Goal: Task Accomplishment & Management: Complete application form

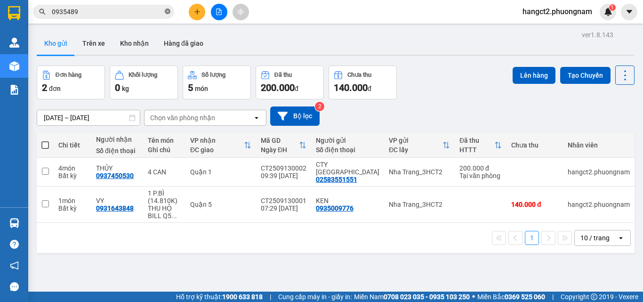
click at [167, 11] on icon "close-circle" at bounding box center [168, 11] width 6 height 6
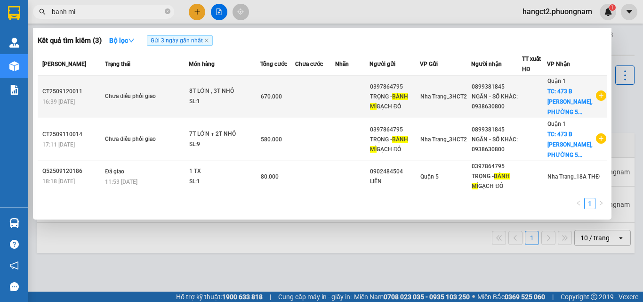
type input "banh mi"
click at [310, 110] on td at bounding box center [315, 96] width 40 height 43
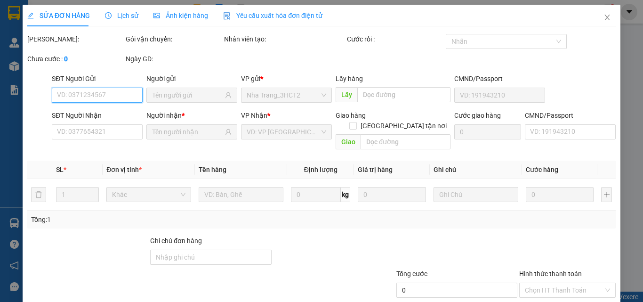
type input "0397864795"
type input "0899381845"
checkbox input "true"
type input "[STREET_ADDRESS][PERSON_NAME] (150K GTN)"
type input "670.000"
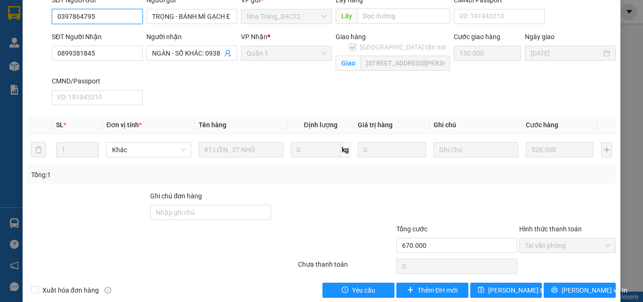
scroll to position [93, 0]
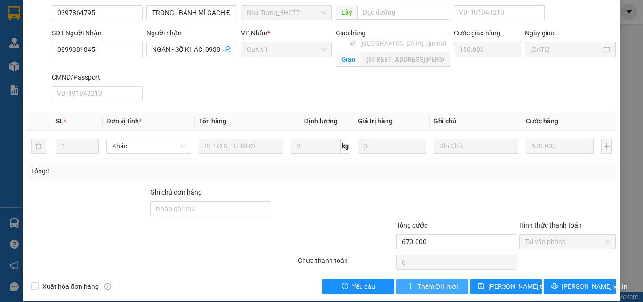
click at [428, 281] on span "Thêm ĐH mới" at bounding box center [437, 286] width 40 height 10
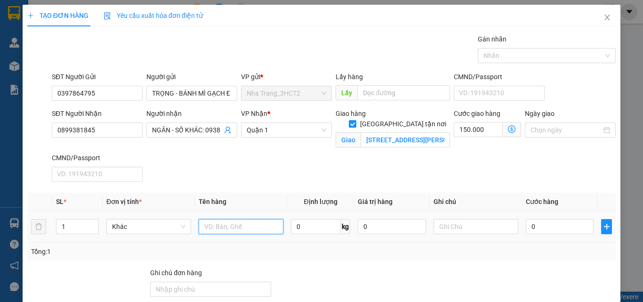
click at [257, 225] on input "text" at bounding box center [241, 226] width 85 height 15
type input "t"
type input "6t LỚN, 2T NHỎ"
click at [548, 232] on input "0" at bounding box center [560, 226] width 68 height 15
type input "3"
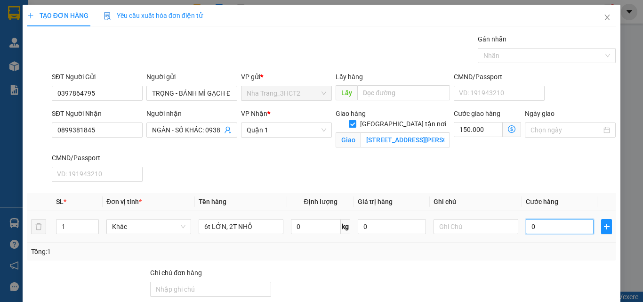
type input "150.003"
type input "38"
type input "150.038"
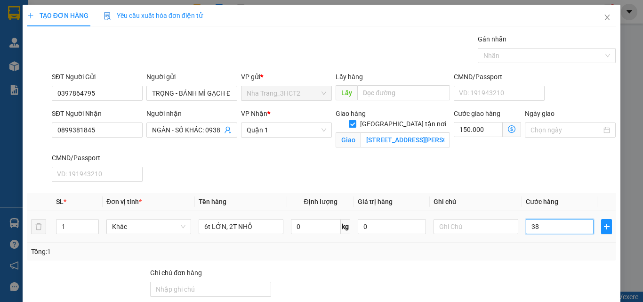
type input "380"
type input "150.380"
type input "3.800"
type input "153.800"
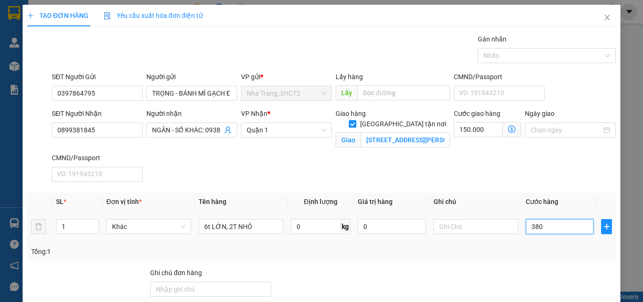
type input "153.800"
type input "38.000"
type input "188.000"
type input "380.000"
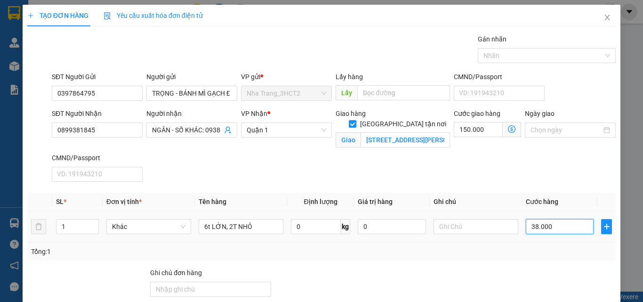
type input "530.000"
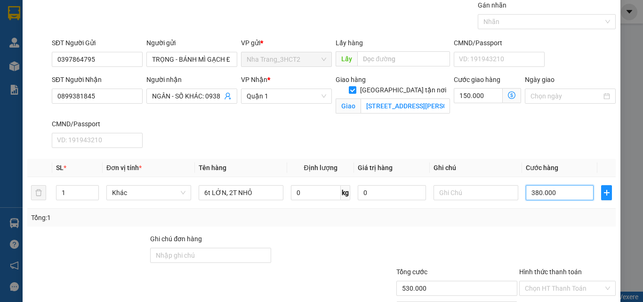
scroll to position [91, 0]
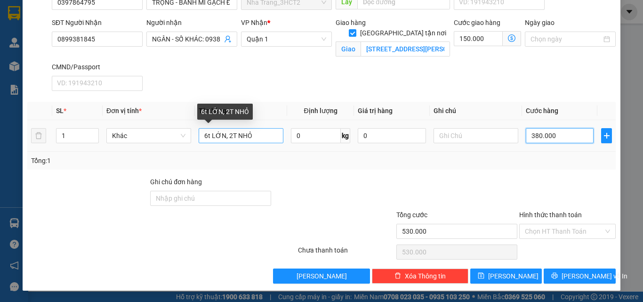
type input "380.000"
click at [211, 137] on input "6t LỚN, 2T NHỎ" at bounding box center [241, 135] width 85 height 15
click at [208, 137] on input "6t LỚN, 2T NHỎ" at bounding box center [241, 135] width 85 height 15
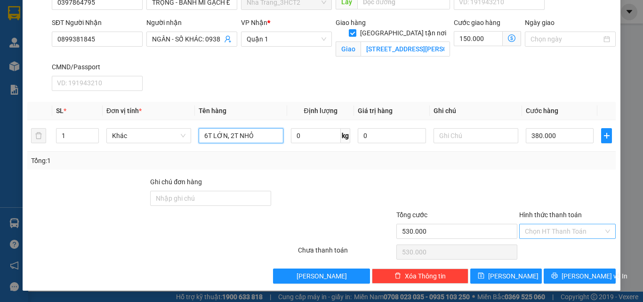
type input "6T LỚN, 2T NHỎ"
click at [563, 225] on input "Hình thức thanh toán" at bounding box center [564, 231] width 79 height 14
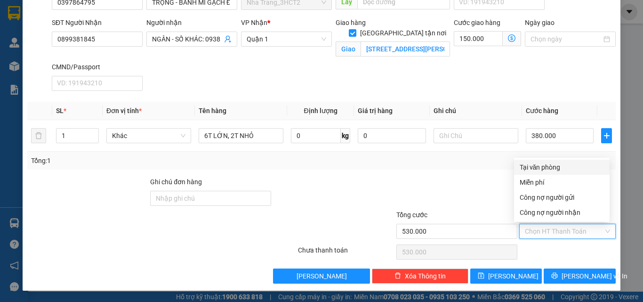
click at [537, 170] on div "Tại văn phòng" at bounding box center [561, 167] width 84 height 10
type input "0"
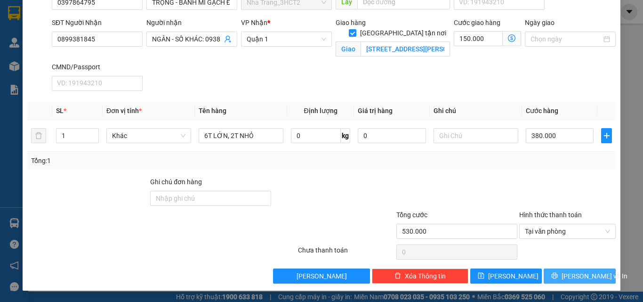
click at [590, 279] on span "[PERSON_NAME] và In" at bounding box center [594, 276] width 66 height 10
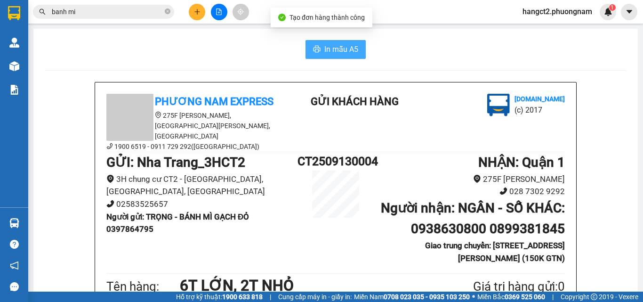
click at [325, 53] on span "In mẫu A5" at bounding box center [341, 49] width 34 height 12
click at [193, 8] on button at bounding box center [197, 12] width 16 height 16
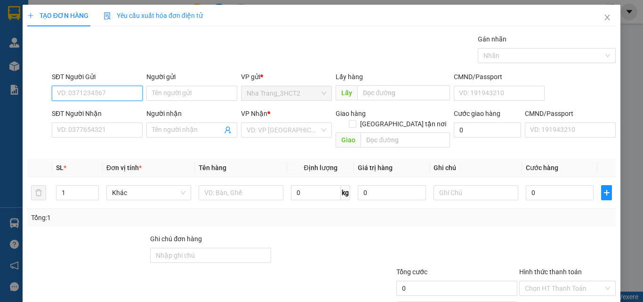
click at [83, 94] on input "SĐT Người Gửi" at bounding box center [97, 93] width 91 height 15
click at [603, 17] on icon "close" at bounding box center [607, 18] width 8 height 8
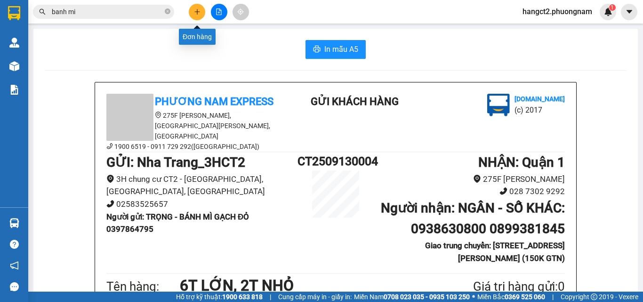
click at [196, 14] on icon "plus" at bounding box center [197, 11] width 7 height 7
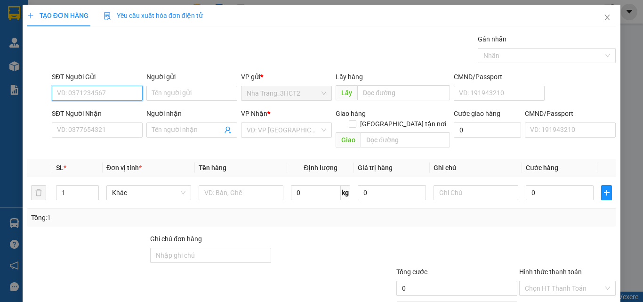
click at [122, 97] on input "SĐT Người Gửi" at bounding box center [97, 93] width 91 height 15
type input "0376070926"
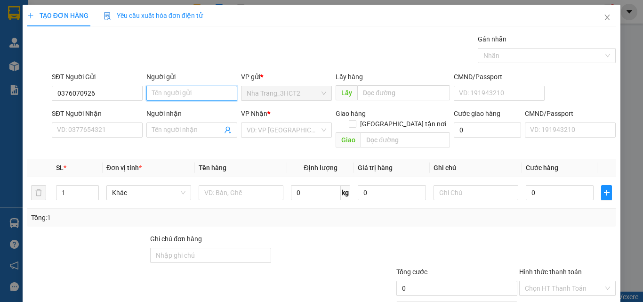
click at [204, 95] on input "Người gửi" at bounding box center [191, 93] width 91 height 15
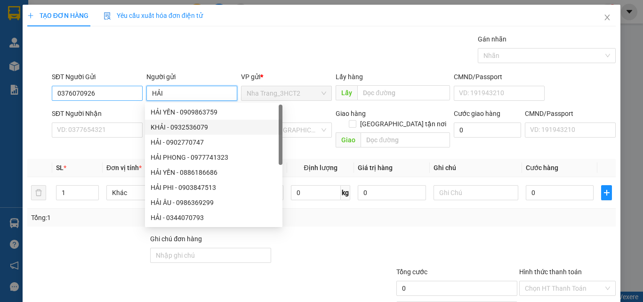
type input "HẢI"
drag, startPoint x: 102, startPoint y: 92, endPoint x: 11, endPoint y: 105, distance: 91.8
click at [11, 105] on div "TẠO ĐƠN HÀNG Yêu cầu xuất hóa đơn điện tử Transit Pickup Surcharge Ids Transit …" at bounding box center [321, 151] width 643 height 302
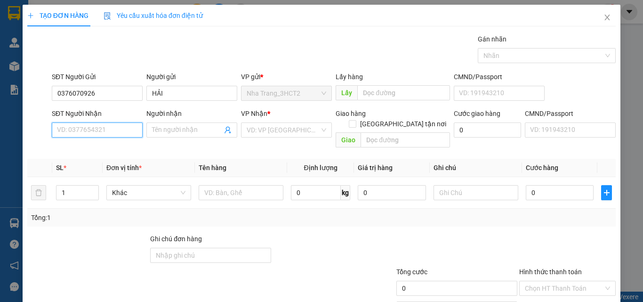
click at [94, 130] on input "SĐT Người Nhận" at bounding box center [97, 129] width 91 height 15
click at [129, 132] on input "SĐT Người Nhận" at bounding box center [97, 129] width 91 height 15
click at [604, 21] on icon "close" at bounding box center [607, 18] width 8 height 8
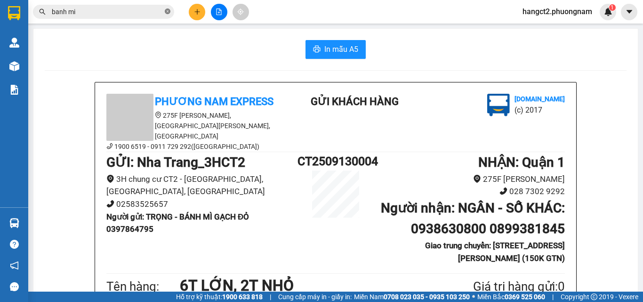
click at [166, 13] on icon "close-circle" at bounding box center [168, 11] width 6 height 6
click at [143, 11] on input "text" at bounding box center [107, 12] width 111 height 10
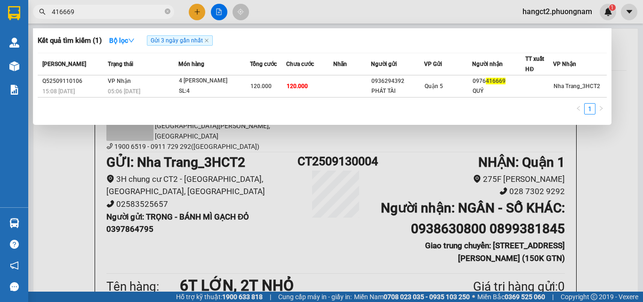
type input "416669"
click at [201, 9] on div at bounding box center [321, 151] width 643 height 302
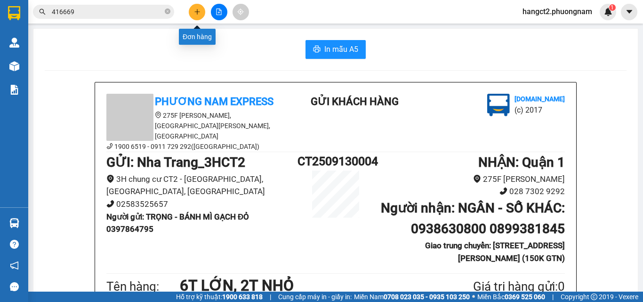
click at [198, 14] on icon "plus" at bounding box center [197, 11] width 7 height 7
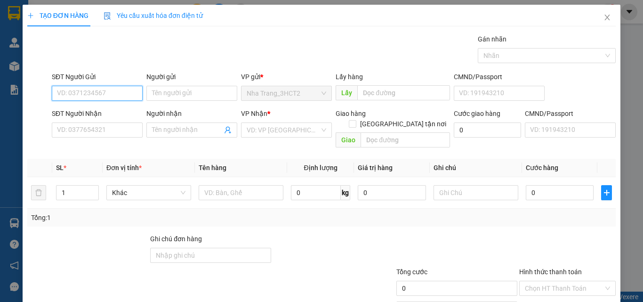
click at [128, 96] on input "SĐT Người Gửi" at bounding box center [97, 93] width 91 height 15
click at [106, 110] on div "0905041198 - [GEOGRAPHIC_DATA]" at bounding box center [110, 112] width 106 height 10
type input "0905041198"
type input "[PERSON_NAME]"
type input "0937905568"
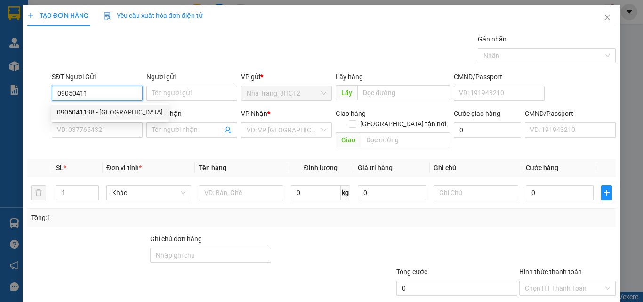
type input "LÂN"
checkbox input "true"
type input "35 [PERSON_NAME], PHƯỜNG [GEOGRAPHIC_DATA], [GEOGRAPHIC_DATA] (GTN: 40)"
type input "40.000"
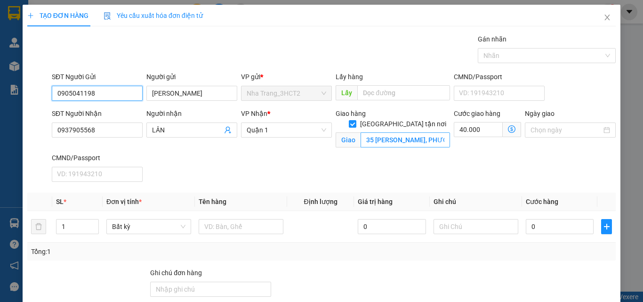
type input "0905041198"
click at [437, 136] on input "35 [PERSON_NAME], PHƯỜNG [GEOGRAPHIC_DATA], [GEOGRAPHIC_DATA] (GTN: 40)" at bounding box center [404, 139] width 89 height 15
click at [437, 134] on input "35 [PERSON_NAME], PHƯỜNG [GEOGRAPHIC_DATA], [GEOGRAPHIC_DATA] (GTN: 40)" at bounding box center [404, 139] width 89 height 15
click at [508, 127] on icon "dollar-circle" at bounding box center [512, 129] width 8 height 8
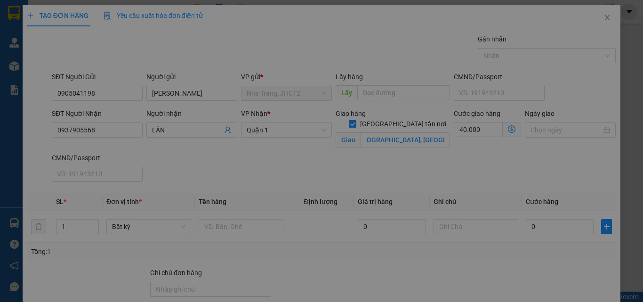
scroll to position [0, 0]
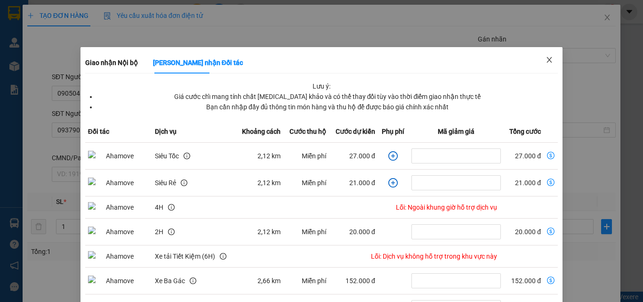
click at [545, 64] on span "Close" at bounding box center [549, 60] width 26 height 26
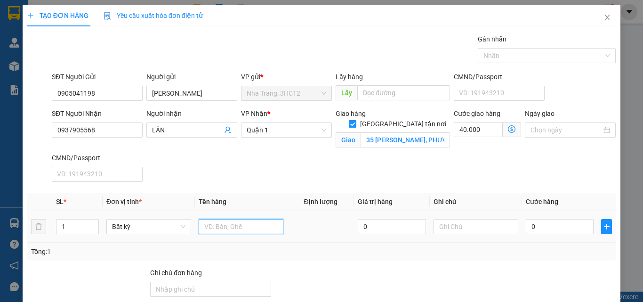
click at [214, 228] on input "text" at bounding box center [241, 226] width 85 height 15
type input "1TX"
click at [531, 224] on input "0" at bounding box center [560, 226] width 68 height 15
type input "4"
type input "40.004"
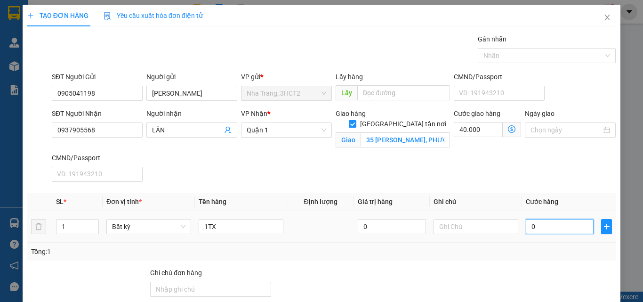
type input "40.004"
type input "40"
type input "40.040"
type input "400"
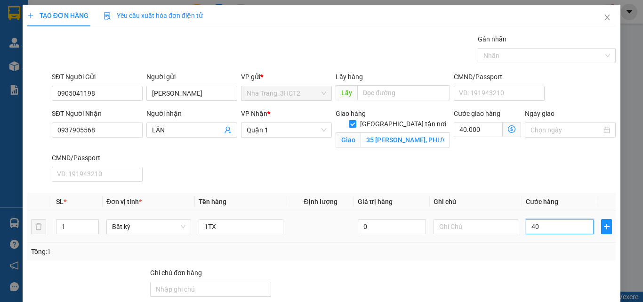
type input "40.400"
type input "4.000"
type input "44.000"
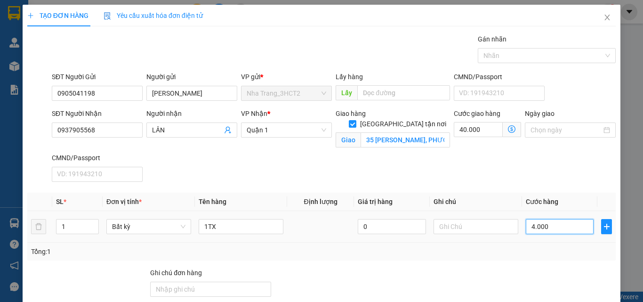
type input "40.000"
type input "80.000"
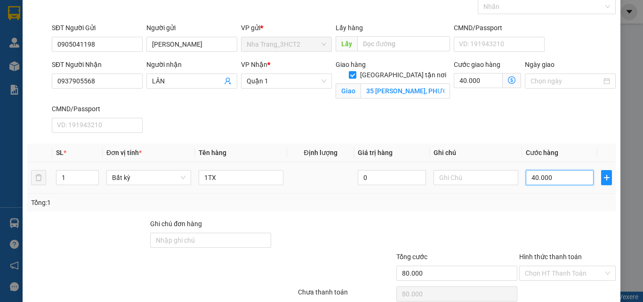
scroll to position [91, 0]
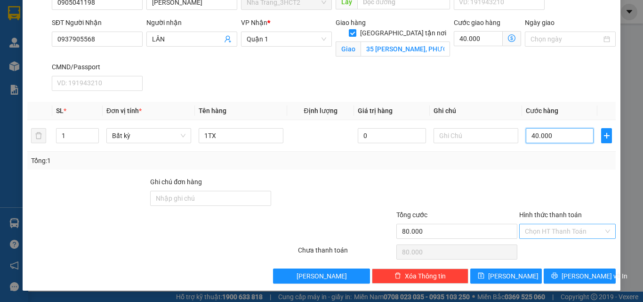
type input "40.000"
click at [572, 233] on input "Hình thức thanh toán" at bounding box center [564, 231] width 79 height 14
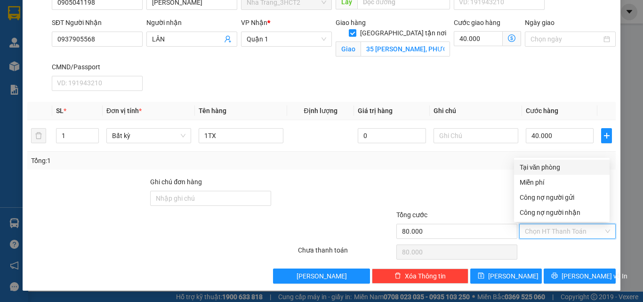
click at [538, 166] on div "Tại văn phòng" at bounding box center [561, 167] width 84 height 10
type input "0"
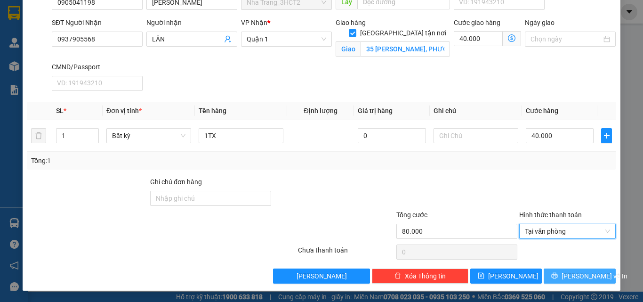
click at [554, 271] on button "[PERSON_NAME] và In" at bounding box center [579, 275] width 72 height 15
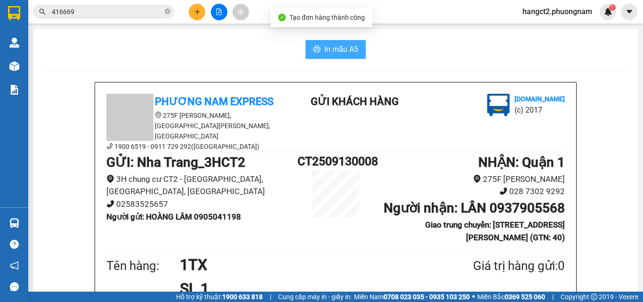
click at [332, 45] on span "In mẫu A5" at bounding box center [341, 49] width 34 height 12
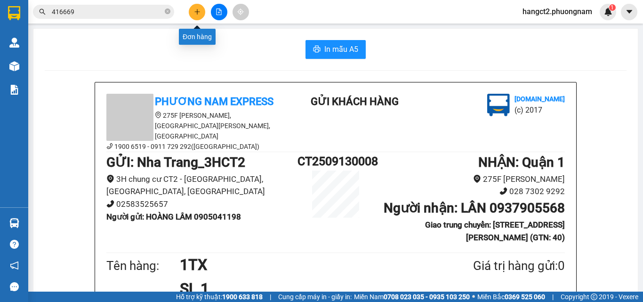
click at [194, 11] on icon "plus" at bounding box center [197, 11] width 7 height 7
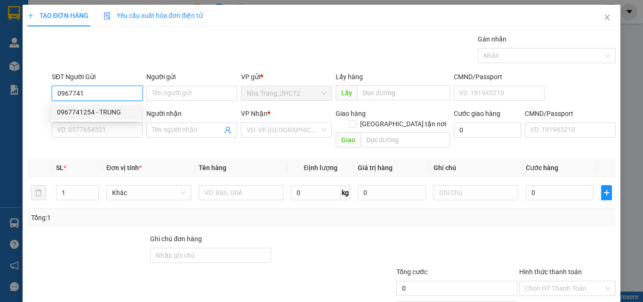
click at [126, 117] on div "0967741254 - TRUNG" at bounding box center [96, 112] width 79 height 10
type input "0967741254"
type input "TRUNG"
type input "0978801327"
type input "LULABY"
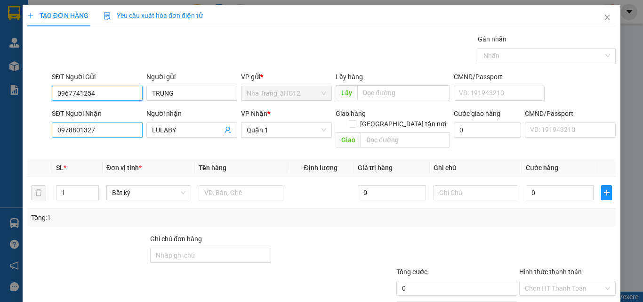
type input "0967741254"
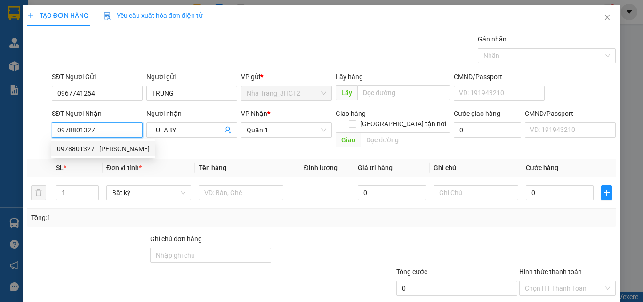
drag, startPoint x: 117, startPoint y: 129, endPoint x: 81, endPoint y: 144, distance: 38.4
click at [81, 144] on body "Kết quả tìm kiếm ( 1 ) Bộ lọc Gửi 3 ngày gần nhất Mã ĐH Trạng thái Món hàng Tổn…" at bounding box center [321, 151] width 643 height 302
click at [100, 155] on div "0978801327 - [PERSON_NAME]" at bounding box center [103, 148] width 104 height 15
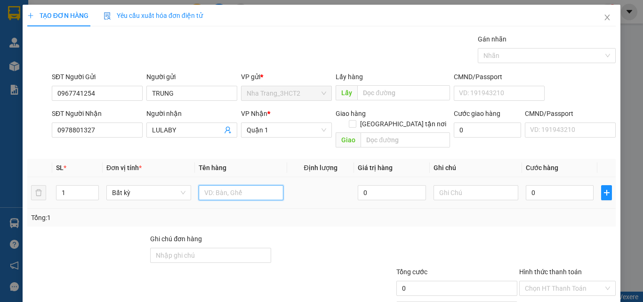
click at [235, 187] on input "text" at bounding box center [241, 192] width 85 height 15
type input "1 BAO TRẮNG"
click at [555, 185] on input "0" at bounding box center [560, 192] width 68 height 15
type input "8"
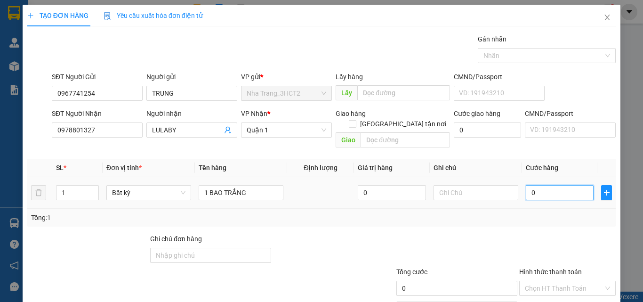
type input "8"
type input "80"
type input "800"
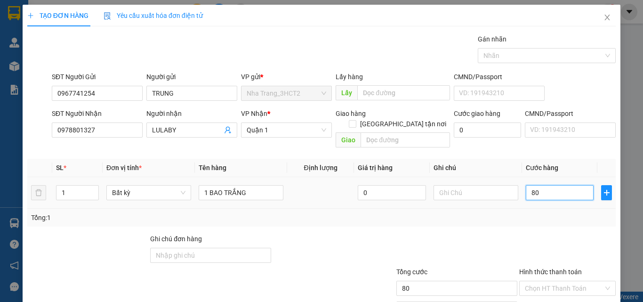
type input "800"
type input "8.000"
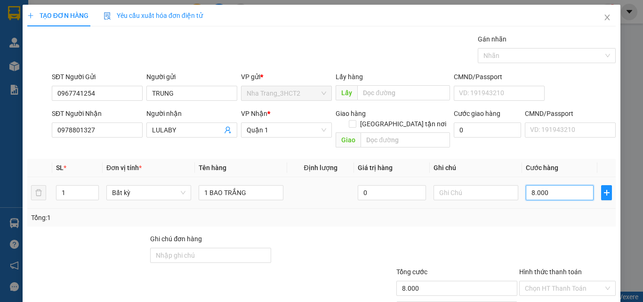
type input "80.000"
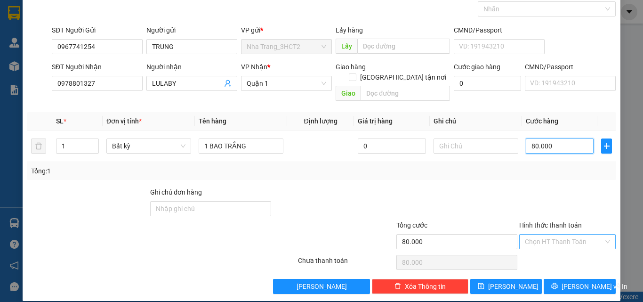
type input "80.000"
click at [558, 234] on input "Hình thức thanh toán" at bounding box center [564, 241] width 79 height 14
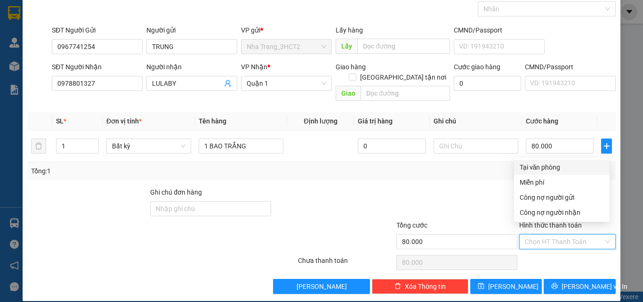
click at [543, 169] on div "Tại văn phòng" at bounding box center [561, 167] width 84 height 10
type input "0"
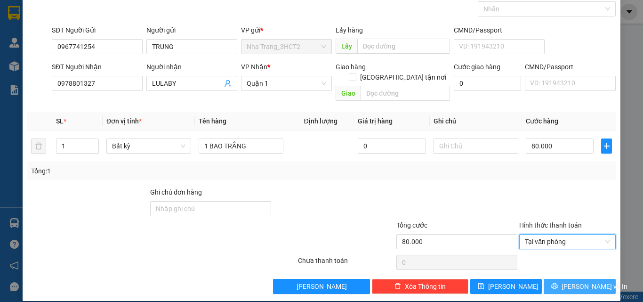
click at [576, 281] on span "[PERSON_NAME] và In" at bounding box center [594, 286] width 66 height 10
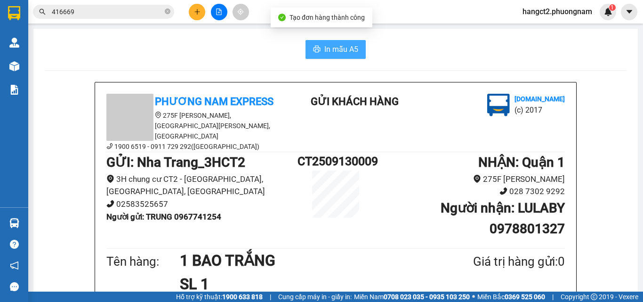
click at [352, 52] on span "In mẫu A5" at bounding box center [341, 49] width 34 height 12
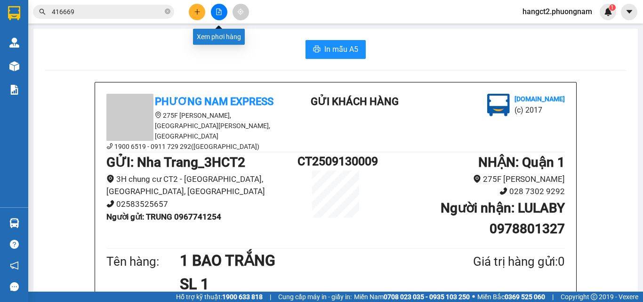
click at [201, 13] on button at bounding box center [197, 12] width 16 height 16
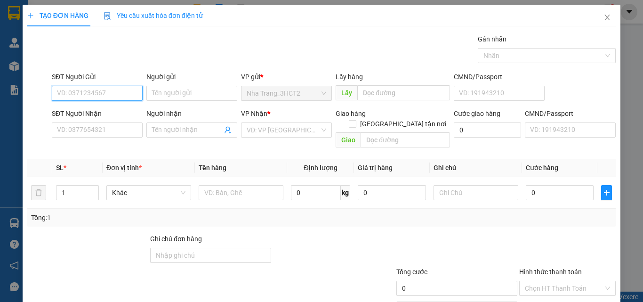
click at [130, 88] on input "SĐT Người Gửi" at bounding box center [97, 93] width 91 height 15
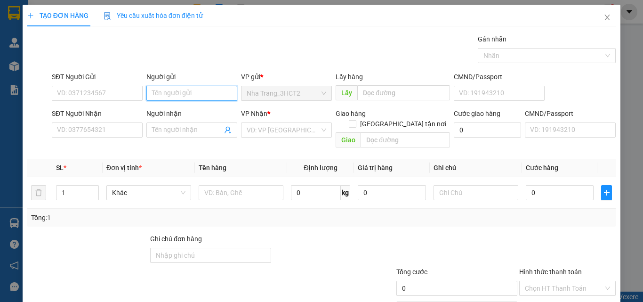
click at [201, 91] on input "Người gửi" at bounding box center [191, 93] width 91 height 15
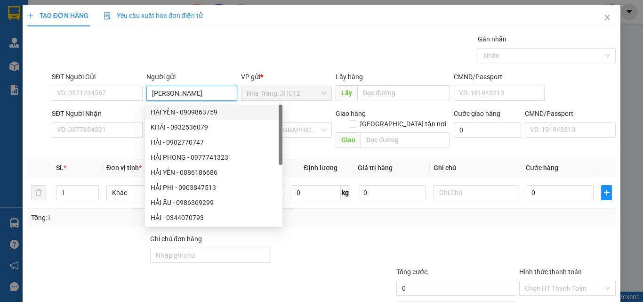
drag, startPoint x: 201, startPoint y: 91, endPoint x: 138, endPoint y: 113, distance: 67.4
click at [138, 113] on form "SĐT Người Gửi VD: 0371234567 Người gửi [PERSON_NAME] VP gửi * [GEOGRAPHIC_DATA]…" at bounding box center [321, 112] width 588 height 80
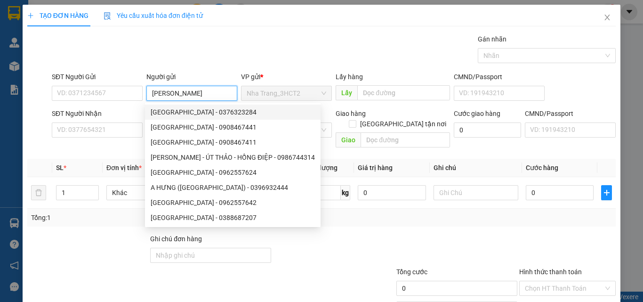
type input "[PERSON_NAME]"
click at [118, 147] on div "Transit Pickup Surcharge Ids Transit Deliver Surcharge Ids Transit Deliver Surc…" at bounding box center [321, 187] width 588 height 306
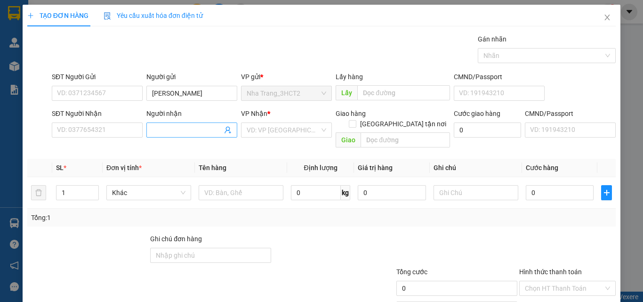
click at [200, 132] on input "Người nhận" at bounding box center [187, 130] width 70 height 10
paste input "[PERSON_NAME]"
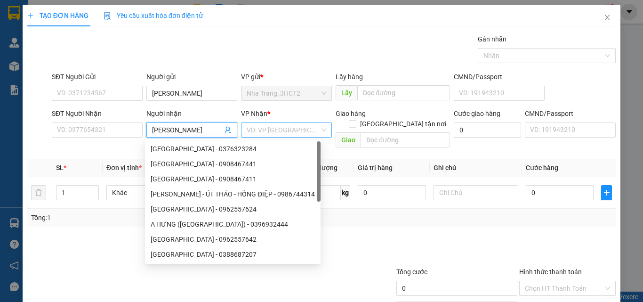
type input "[PERSON_NAME]"
click at [299, 130] on input "search" at bounding box center [283, 130] width 73 height 14
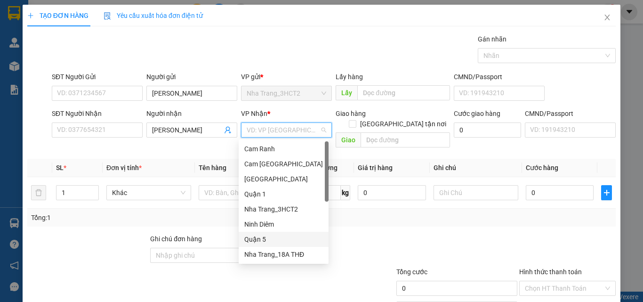
click at [273, 241] on div "Quận 5" at bounding box center [283, 239] width 79 height 10
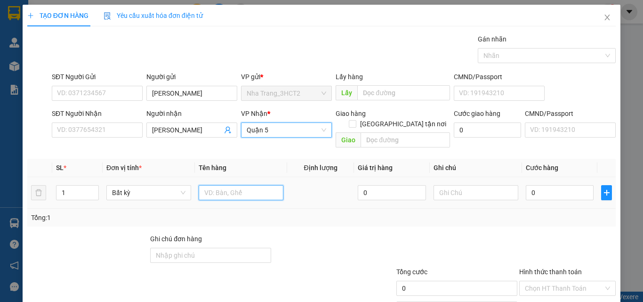
click at [241, 185] on input "text" at bounding box center [241, 192] width 85 height 15
type input "8 MÓN"
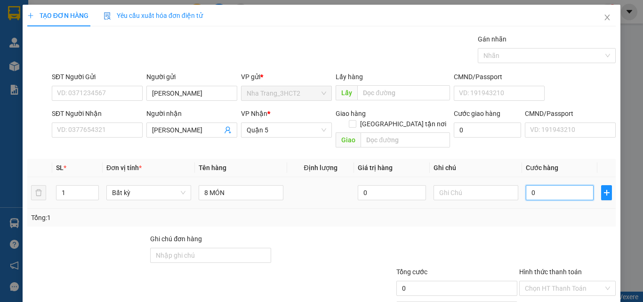
click at [549, 185] on input "0" at bounding box center [560, 192] width 68 height 15
type input "1"
type input "18"
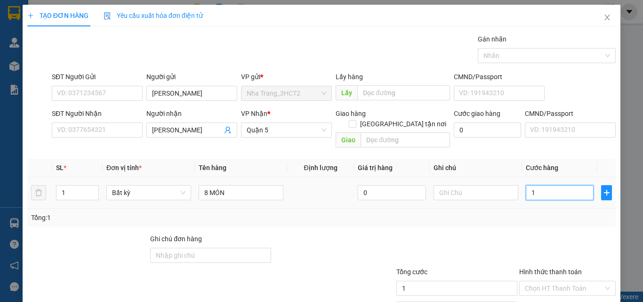
type input "18"
type input "180"
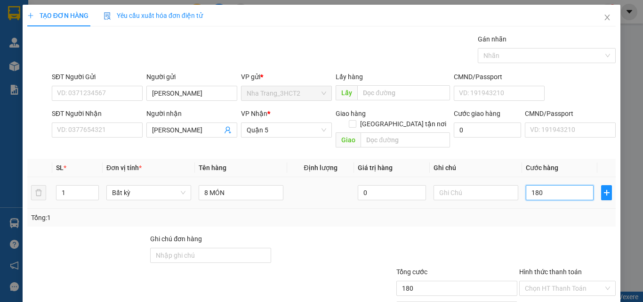
type input "1.800"
type input "18.000"
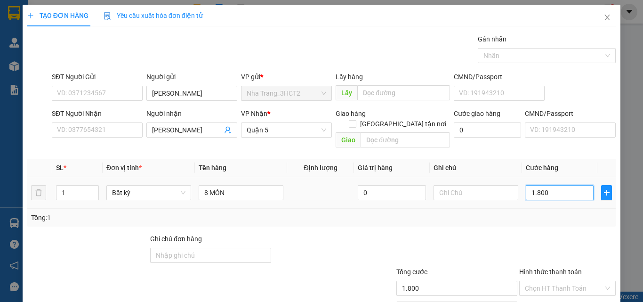
type input "18.000"
type input "180.000"
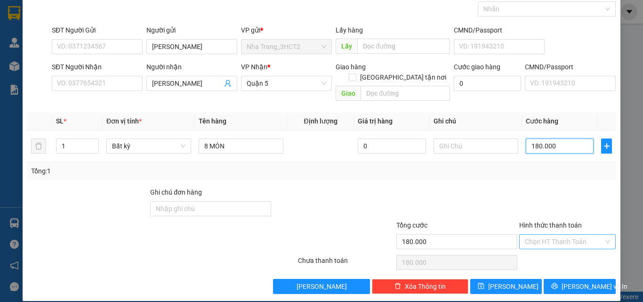
type input "180.000"
click at [542, 234] on input "Hình thức thanh toán" at bounding box center [564, 241] width 79 height 14
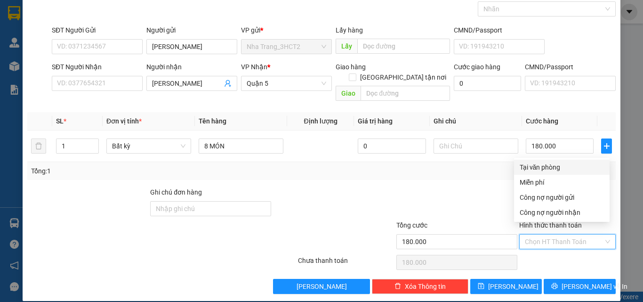
click at [534, 165] on div "Tại văn phòng" at bounding box center [561, 167] width 84 height 10
type input "0"
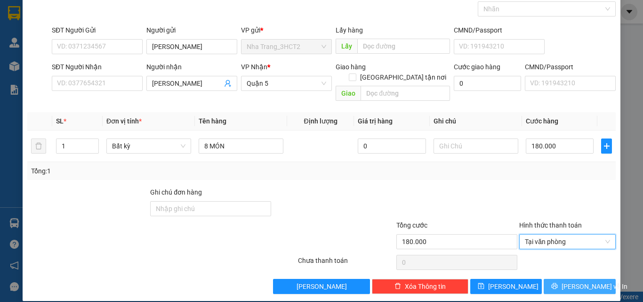
click at [583, 281] on span "[PERSON_NAME] và In" at bounding box center [594, 286] width 66 height 10
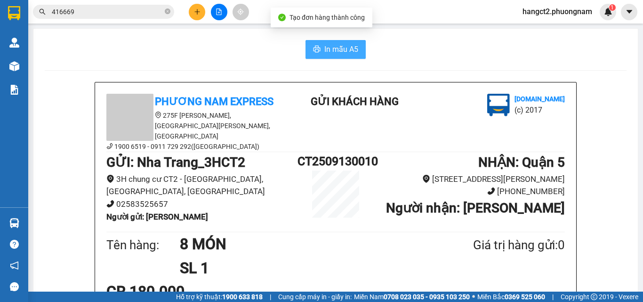
click at [335, 49] on span "In mẫu A5" at bounding box center [341, 49] width 34 height 12
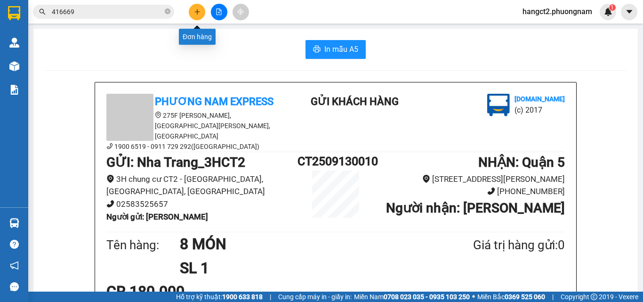
click at [185, 8] on div at bounding box center [219, 12] width 71 height 16
click at [191, 9] on button at bounding box center [197, 12] width 16 height 16
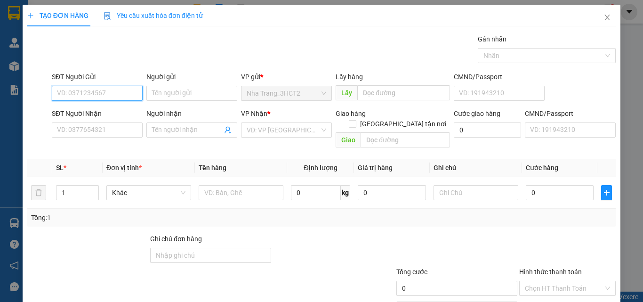
click at [97, 96] on input "SĐT Người Gửi" at bounding box center [97, 93] width 91 height 15
type input "0357286126"
click at [100, 108] on div "0357286126 - MƠ" at bounding box center [96, 112] width 79 height 10
type input "MƠ"
type input "0367679659"
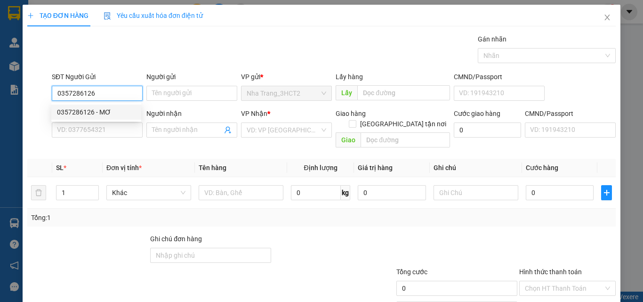
type input "[PERSON_NAME]"
checkbox input "true"
type input "69/68 [PERSON_NAME] , [GEOGRAPHIC_DATA] , [GEOGRAPHIC_DATA] ([GEOGRAPHIC_DATA] …"
type input "70.000"
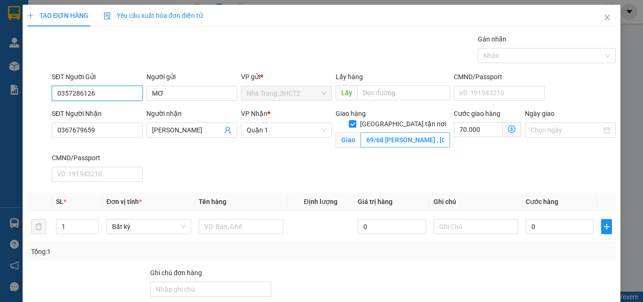
type input "0357286126"
click at [428, 132] on input "69/68 [PERSON_NAME] , [GEOGRAPHIC_DATA] , [GEOGRAPHIC_DATA] ([GEOGRAPHIC_DATA] …" at bounding box center [404, 139] width 89 height 15
click at [508, 128] on icon "dollar-circle" at bounding box center [512, 129] width 8 height 8
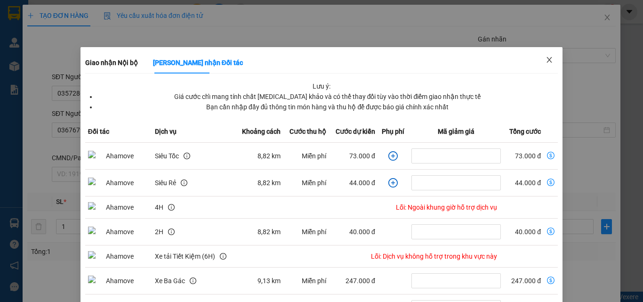
click at [545, 63] on icon "close" at bounding box center [549, 60] width 8 height 8
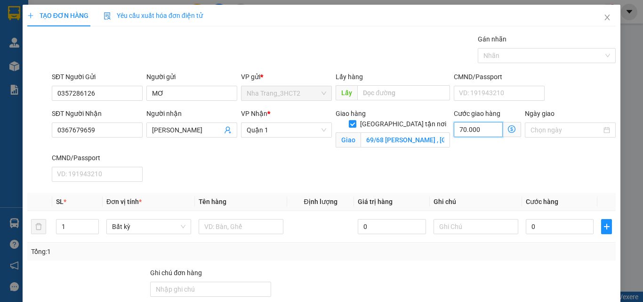
click at [485, 134] on input "70.000" at bounding box center [478, 129] width 49 height 15
click at [508, 128] on icon "dollar-circle" at bounding box center [512, 129] width 8 height 8
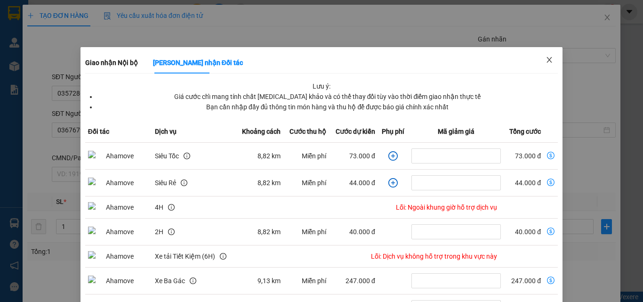
click at [547, 59] on icon "close" at bounding box center [549, 60] width 5 height 6
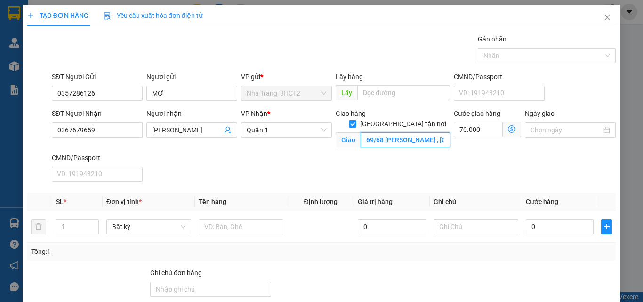
click at [438, 132] on input "69/68 [PERSON_NAME] , [GEOGRAPHIC_DATA] , [GEOGRAPHIC_DATA] ([GEOGRAPHIC_DATA] …" at bounding box center [404, 139] width 89 height 15
click at [436, 132] on input "69/68 [PERSON_NAME] , [GEOGRAPHIC_DATA] , [GEOGRAPHIC_DATA] ([GEOGRAPHIC_DATA] …" at bounding box center [404, 139] width 89 height 15
click at [478, 125] on input "70.000" at bounding box center [478, 129] width 49 height 15
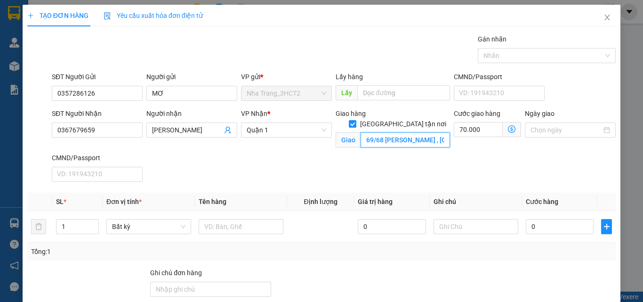
click at [435, 132] on input "69/68 [PERSON_NAME] , [GEOGRAPHIC_DATA] , [GEOGRAPHIC_DATA] ([GEOGRAPHIC_DATA] …" at bounding box center [404, 139] width 89 height 15
click at [440, 132] on input "69/68 [PERSON_NAME] , [GEOGRAPHIC_DATA] , [GEOGRAPHIC_DATA] ([GEOGRAPHIC_DATA] …" at bounding box center [404, 139] width 89 height 15
click at [439, 132] on input "69/68 [PERSON_NAME] , [GEOGRAPHIC_DATA] , [GEOGRAPHIC_DATA] ([GEOGRAPHIC_DATA] …" at bounding box center [404, 139] width 89 height 15
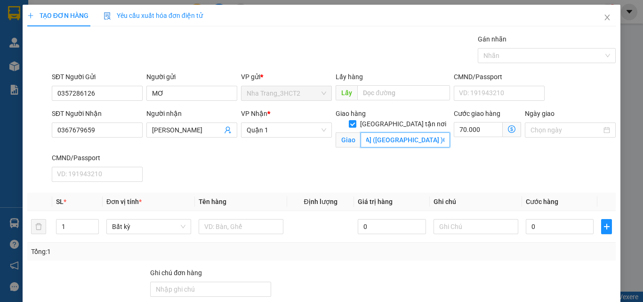
scroll to position [0, 197]
type input "69/68 [PERSON_NAME] , [GEOGRAPHIC_DATA] , [GEOGRAPHIC_DATA] ([GEOGRAPHIC_DATA] …"
click at [469, 132] on input "70.000" at bounding box center [478, 129] width 49 height 15
type input "8"
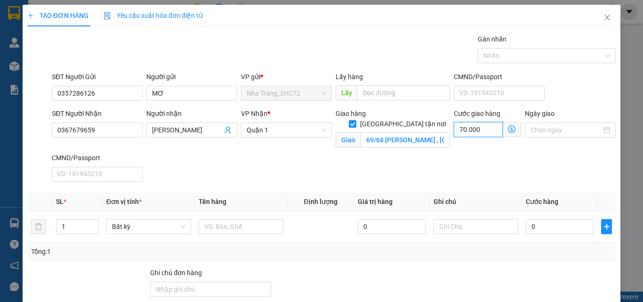
type input "8"
type input "80"
type input "800"
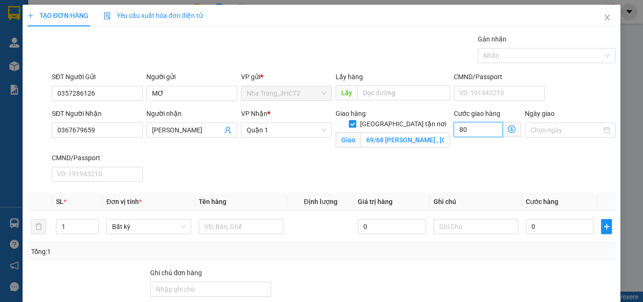
type input "800"
type input "8.000"
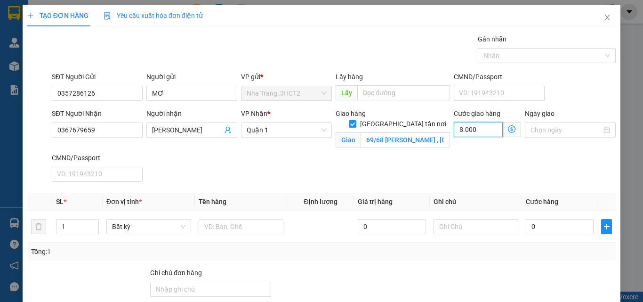
type input "80.000"
click at [225, 224] on input "text" at bounding box center [241, 226] width 85 height 15
type input "1 TX"
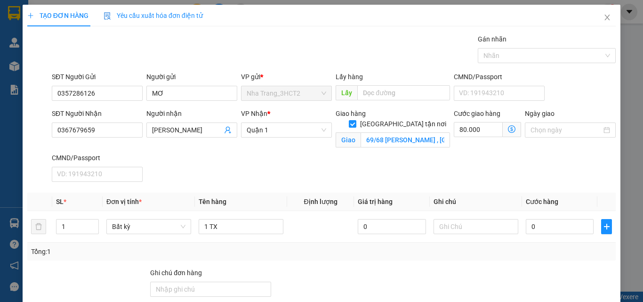
click at [262, 181] on div "SĐT Người Nhận 0367679659 Người nhận [PERSON_NAME] VP Nhận * Quận 1 Giao hàng G…" at bounding box center [333, 146] width 567 height 77
click at [556, 230] on input "0" at bounding box center [560, 226] width 68 height 15
type input "8"
type input "80.008"
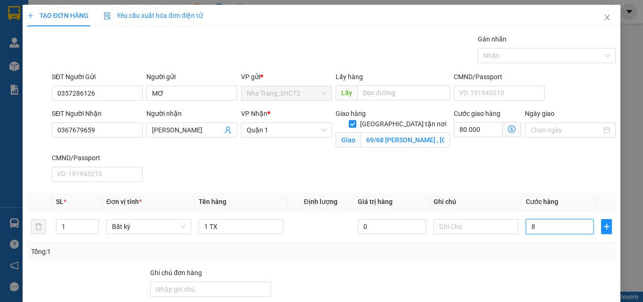
type input "0"
type input "80.000"
type input "05"
type input "80.005"
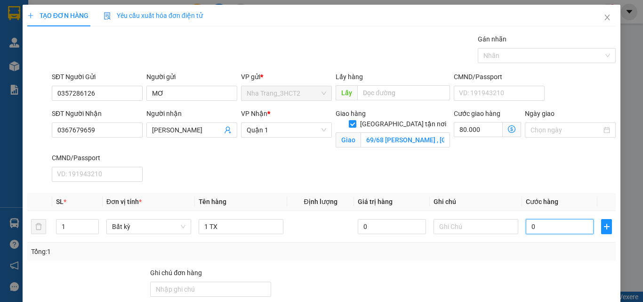
type input "80.005"
type input "050"
type input "80.050"
type input "0.500"
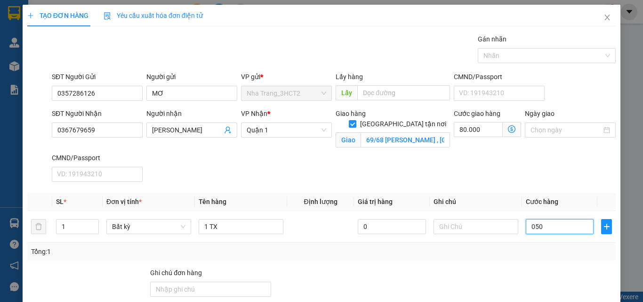
type input "80.500"
type input "05.000"
type input "85.000"
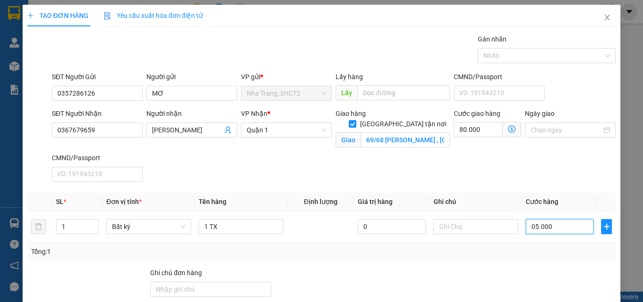
type input "0.500"
type input "80.500"
type input "050"
type input "80.050"
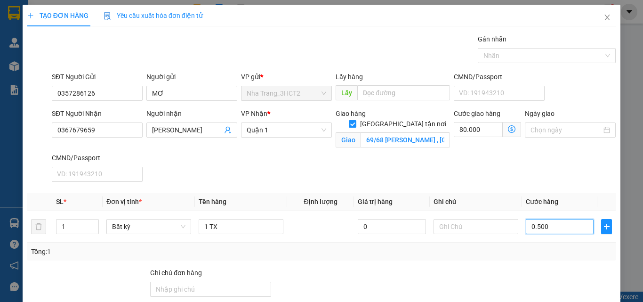
type input "80.050"
type input "05"
type input "80.005"
type input "0"
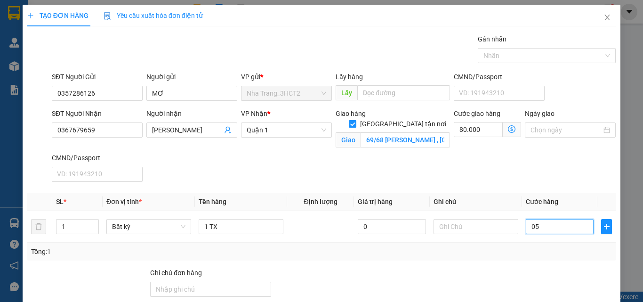
type input "80.000"
click at [526, 223] on input "0" at bounding box center [560, 226] width 68 height 15
type input "50"
type input "80.050"
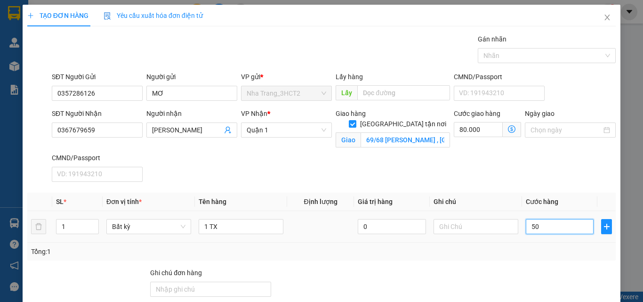
type input "80.050"
type input "500"
type input "80.500"
type input "5.000"
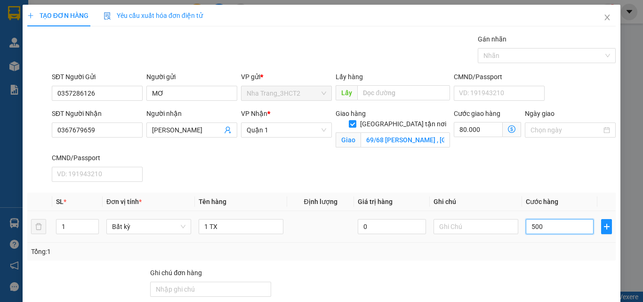
type input "85.000"
type input "50.000"
type input "130.000"
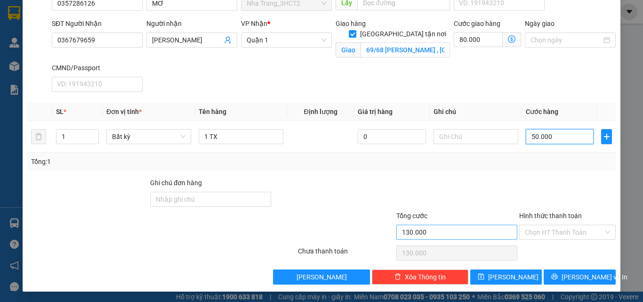
scroll to position [91, 0]
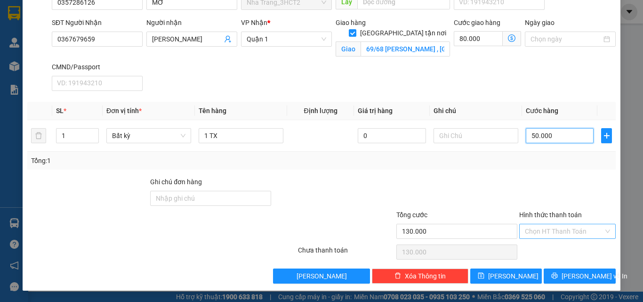
type input "50.000"
click at [573, 235] on input "Hình thức thanh toán" at bounding box center [564, 231] width 79 height 14
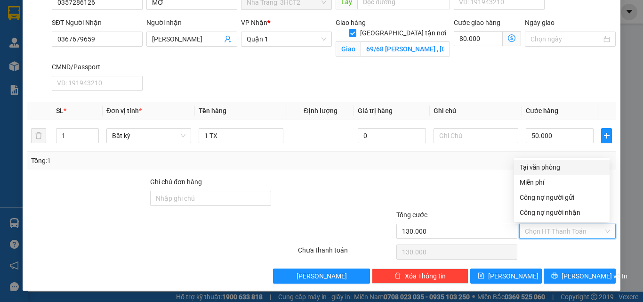
click at [563, 171] on div "Tại văn phòng" at bounding box center [561, 167] width 84 height 10
type input "0"
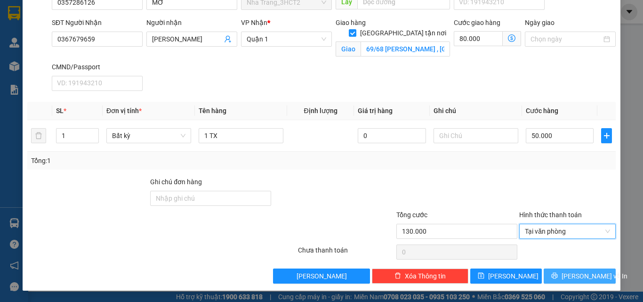
click at [566, 275] on span "[PERSON_NAME] và In" at bounding box center [594, 276] width 66 height 10
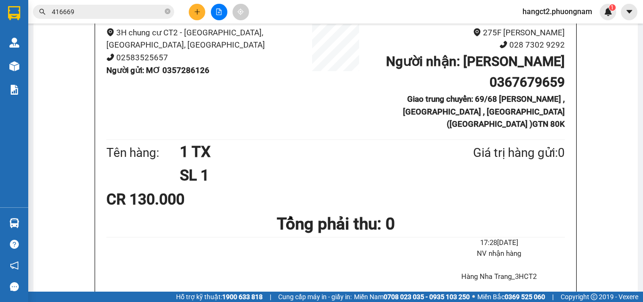
scroll to position [47, 0]
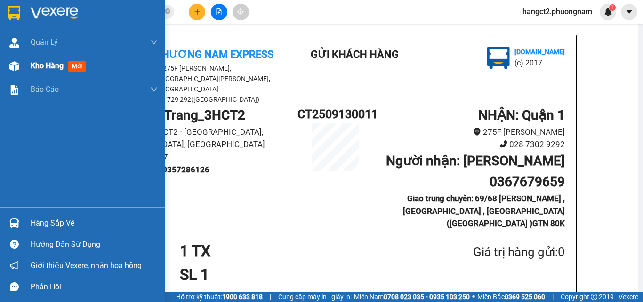
click at [44, 66] on span "Kho hàng" at bounding box center [47, 65] width 33 height 9
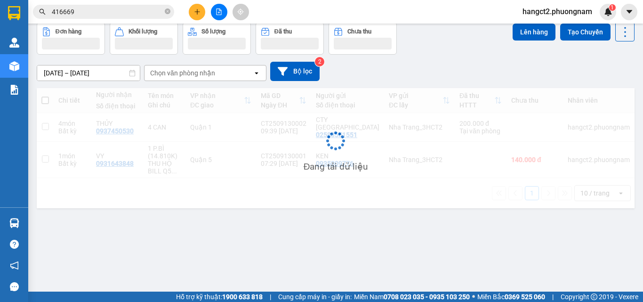
scroll to position [43, 0]
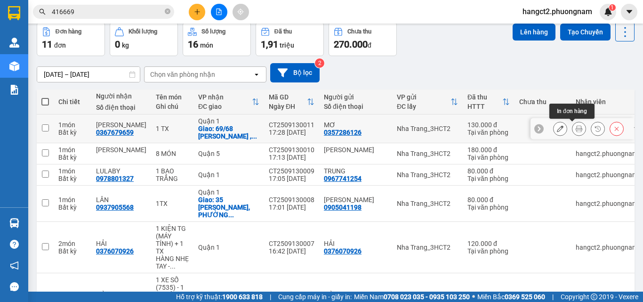
click at [557, 131] on icon at bounding box center [560, 128] width 7 height 7
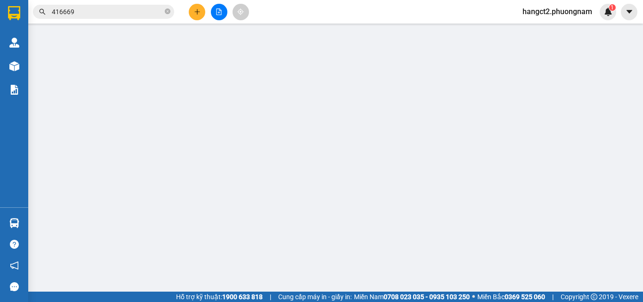
type input "0357286126"
type input "0367679659"
checkbox input "true"
type input "69/68 [PERSON_NAME] , [GEOGRAPHIC_DATA] , [GEOGRAPHIC_DATA] ([GEOGRAPHIC_DATA] …"
type input "130.000"
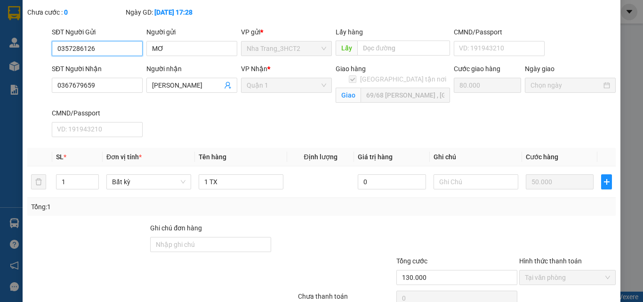
scroll to position [93, 0]
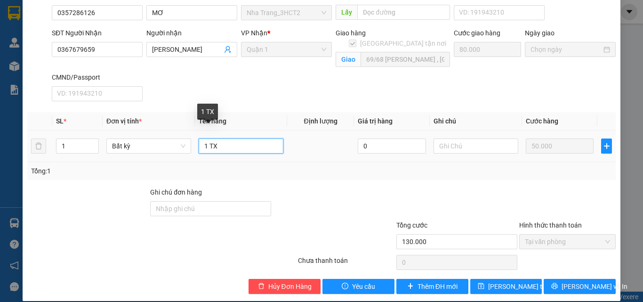
click at [226, 138] on input "1 TX" at bounding box center [241, 145] width 85 height 15
click at [208, 138] on input "1 TX" at bounding box center [241, 145] width 85 height 15
click at [209, 138] on input "1 KEN TX" at bounding box center [241, 145] width 85 height 15
click at [210, 138] on input "1 KEN TX" at bounding box center [241, 145] width 85 height 15
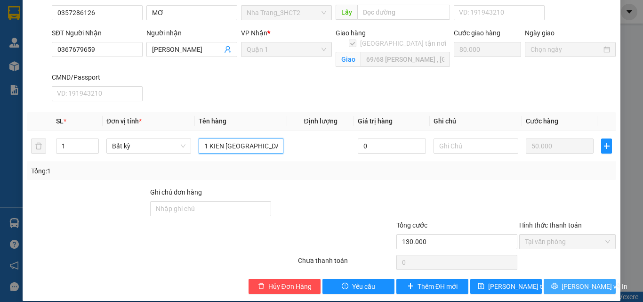
type input "1 KIEN [GEOGRAPHIC_DATA]"
click at [596, 279] on button "[PERSON_NAME] và In" at bounding box center [579, 286] width 72 height 15
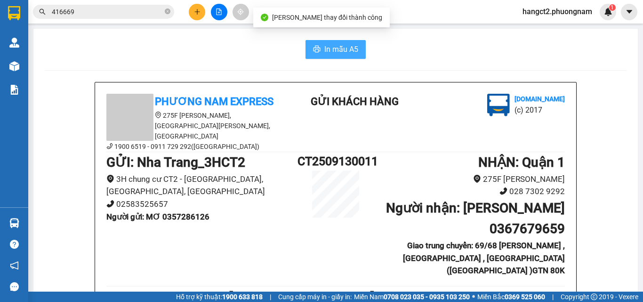
click at [333, 45] on span "In mẫu A5" at bounding box center [341, 49] width 34 height 12
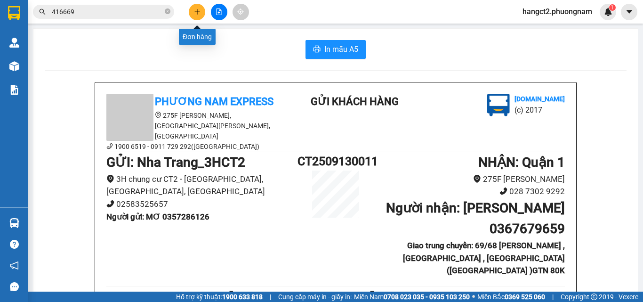
click at [194, 10] on icon "plus" at bounding box center [197, 11] width 7 height 7
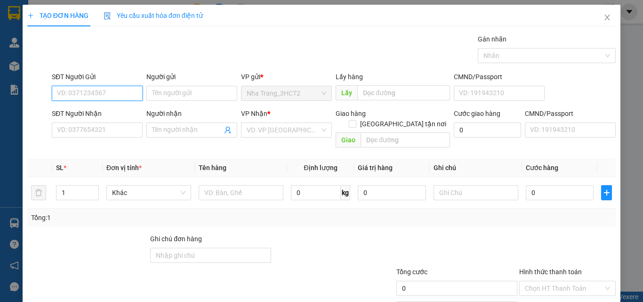
click at [92, 89] on input "SĐT Người Gửi" at bounding box center [97, 93] width 91 height 15
type input "0783363633"
click at [131, 115] on div "0783363633 - [PERSON_NAME]" at bounding box center [103, 112] width 93 height 10
type input "[PERSON_NAME]"
type input "09019191298"
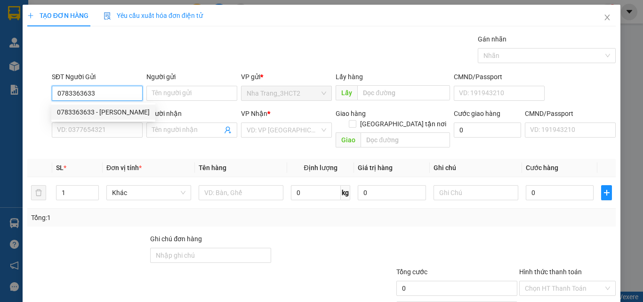
type input "DŨNG"
checkbox input "true"
type input "36 ĐƯỜNG 28 ẤP 5, KHU DÂN CƯ [GEOGRAPHIC_DATA], HUYỆN [GEOGRAPHIC_DATA] - GTN 7…"
type input "70.000"
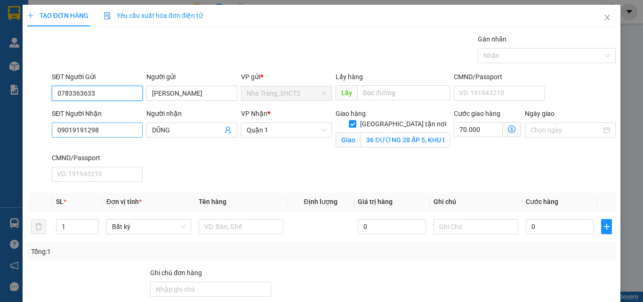
type input "0783363633"
drag, startPoint x: 112, startPoint y: 135, endPoint x: 21, endPoint y: 171, distance: 97.8
click at [21, 171] on div "TẠO ĐƠN HÀNG Yêu cầu xuất hóa đơn điện tử Transit Pickup Surcharge Ids Transit …" at bounding box center [321, 151] width 643 height 302
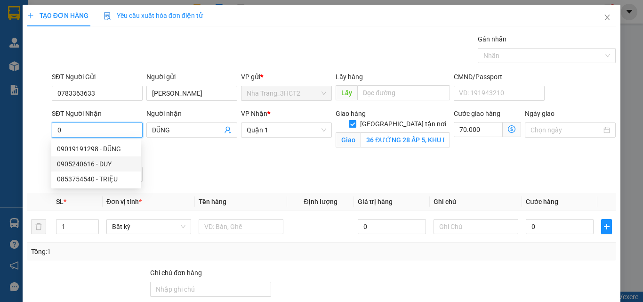
click at [86, 168] on div "0905240616 - DUY" at bounding box center [96, 164] width 79 height 10
type input "0905240616"
type input "DUY"
checkbox input "false"
type input "0"
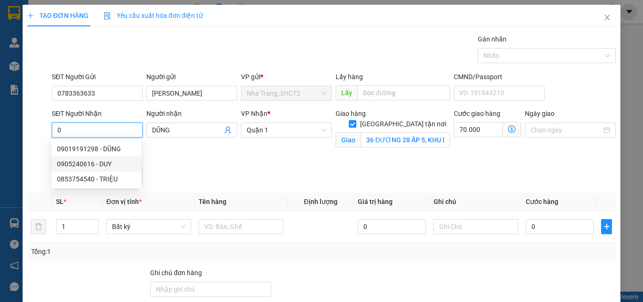
type input "0"
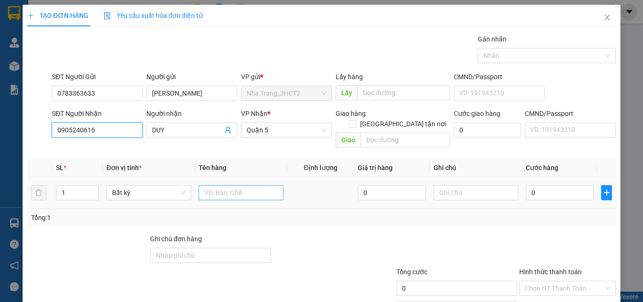
type input "0905240616"
click at [222, 185] on input "text" at bounding box center [241, 192] width 85 height 15
type input "1T + 1tx"
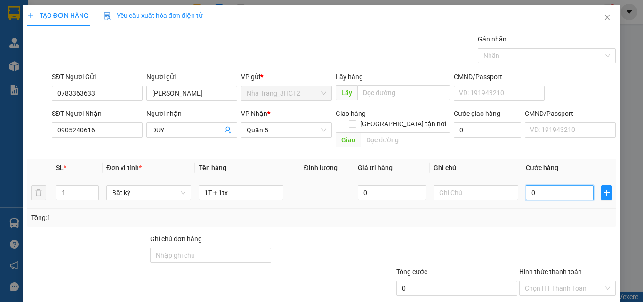
click at [562, 185] on input "0" at bounding box center [560, 192] width 68 height 15
type input "7"
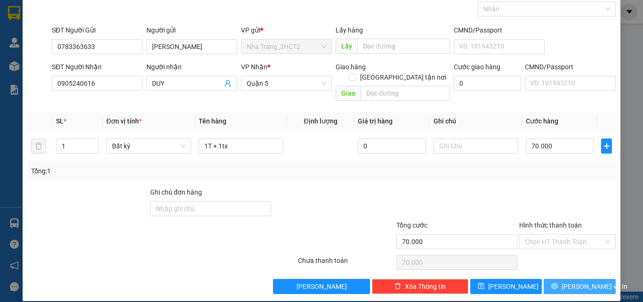
click at [577, 281] on span "[PERSON_NAME] và In" at bounding box center [594, 286] width 66 height 10
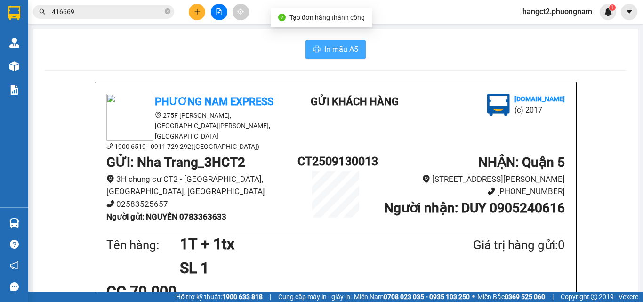
click at [337, 43] on button "In mẫu A5" at bounding box center [335, 49] width 60 height 19
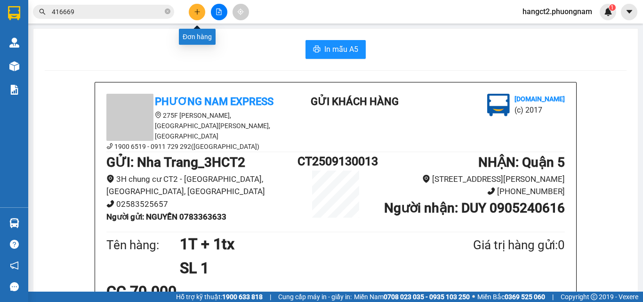
click at [196, 17] on button at bounding box center [197, 12] width 16 height 16
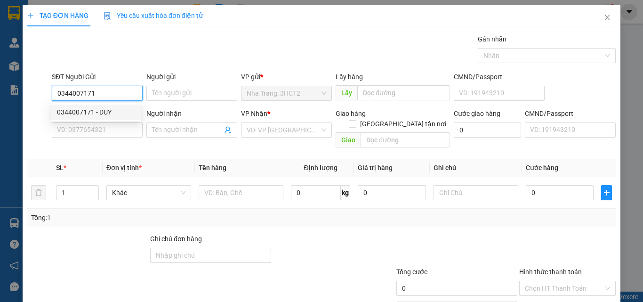
click at [121, 109] on div "0344007171 - DUY" at bounding box center [96, 112] width 79 height 10
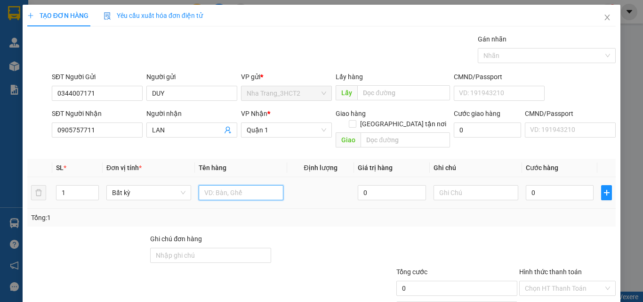
click at [233, 185] on input "text" at bounding box center [241, 192] width 85 height 15
click at [552, 185] on input "0" at bounding box center [560, 192] width 68 height 15
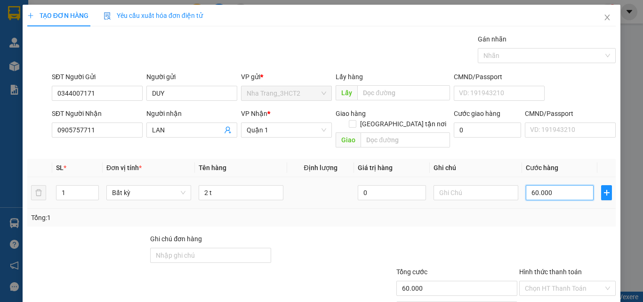
scroll to position [47, 0]
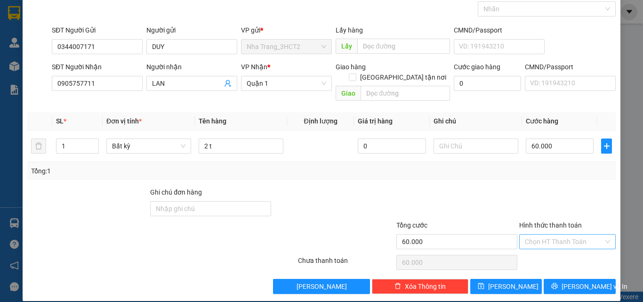
click at [567, 234] on input "Hình thức thanh toán" at bounding box center [564, 241] width 79 height 14
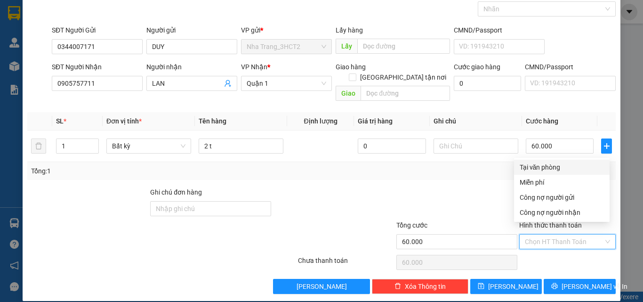
click at [550, 164] on div "Tại văn phòng" at bounding box center [561, 167] width 84 height 10
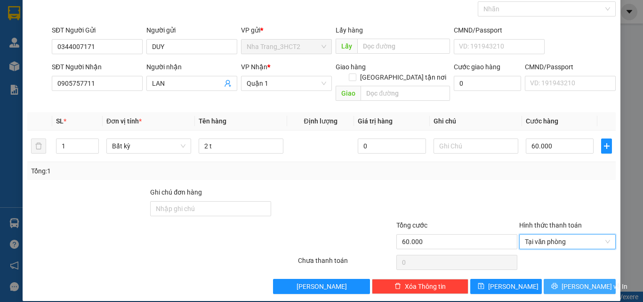
click at [580, 282] on button "[PERSON_NAME] và In" at bounding box center [579, 286] width 72 height 15
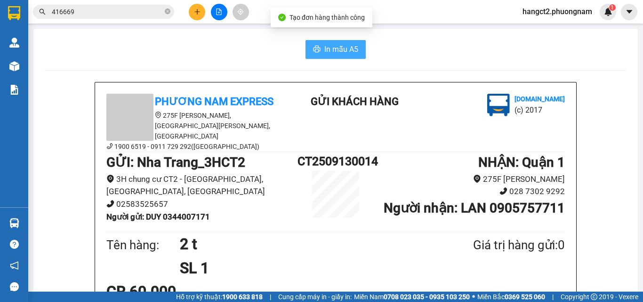
click at [333, 48] on span "In mẫu A5" at bounding box center [341, 49] width 34 height 12
click at [200, 11] on icon "plus" at bounding box center [197, 11] width 7 height 7
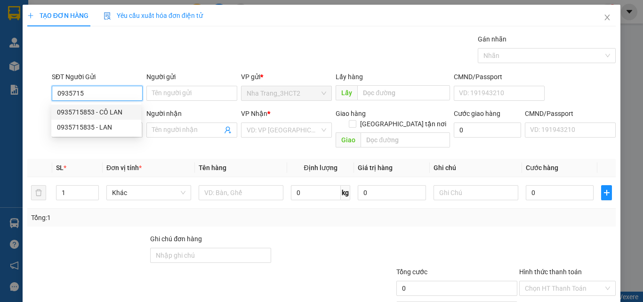
click at [118, 114] on div "0935715853 - CÔ LAN" at bounding box center [96, 112] width 79 height 10
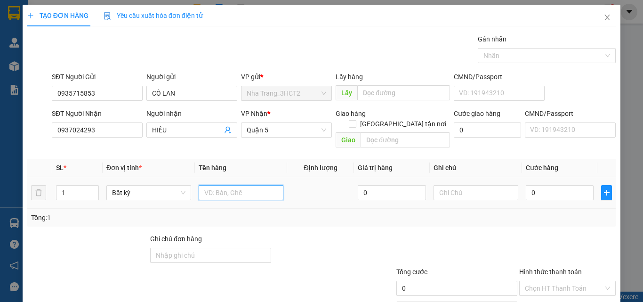
click at [218, 185] on input "text" at bounding box center [241, 192] width 85 height 15
click at [553, 185] on input "0" at bounding box center [560, 192] width 68 height 15
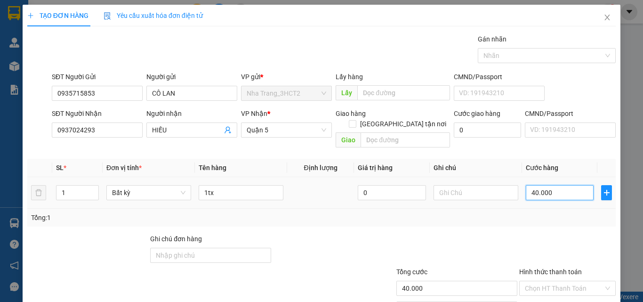
scroll to position [47, 0]
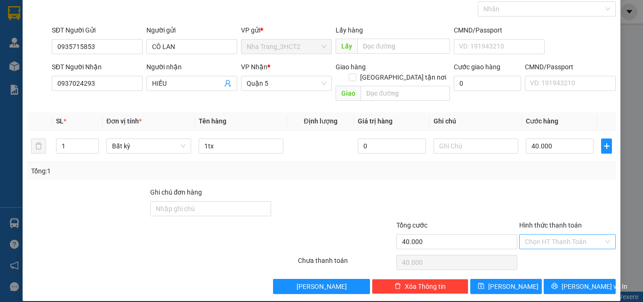
click at [594, 234] on input "Hình thức thanh toán" at bounding box center [564, 241] width 79 height 14
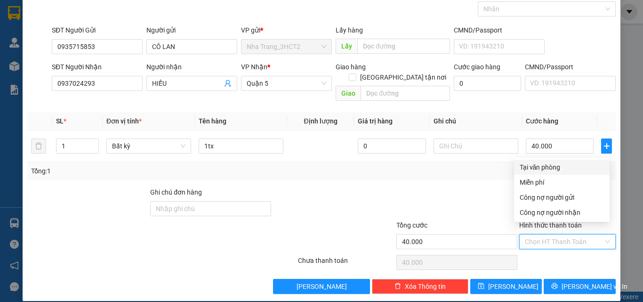
click at [524, 163] on div "Tại văn phòng" at bounding box center [561, 167] width 84 height 10
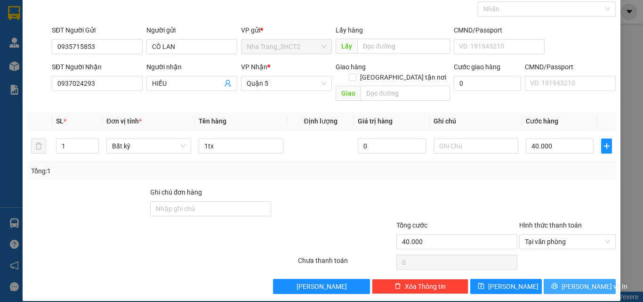
click at [574, 279] on button "[PERSON_NAME] và In" at bounding box center [579, 286] width 72 height 15
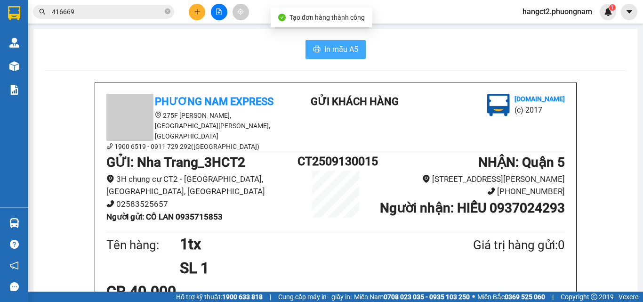
click at [357, 48] on button "In mẫu A5" at bounding box center [335, 49] width 60 height 19
click at [193, 15] on button at bounding box center [197, 12] width 16 height 16
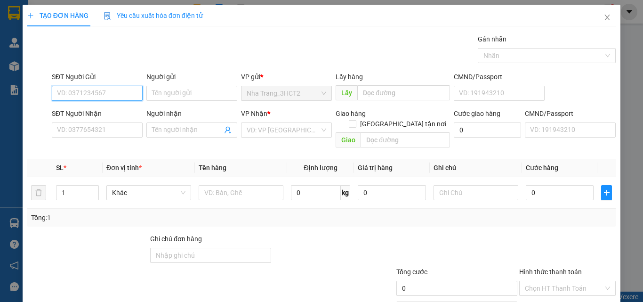
click at [106, 88] on input "SĐT Người Gửi" at bounding box center [97, 93] width 91 height 15
click at [103, 111] on div "0914567354 - VINH" at bounding box center [96, 112] width 79 height 10
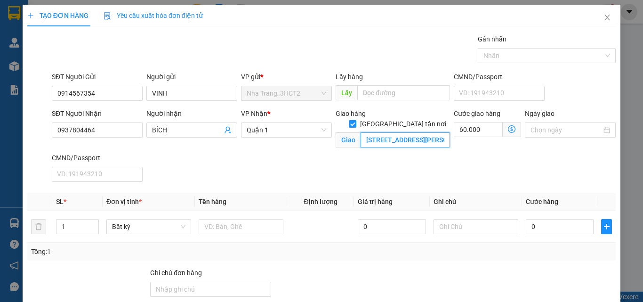
click at [435, 132] on input "[STREET_ADDRESS][PERSON_NAME] (GTN: 60K)" at bounding box center [404, 139] width 89 height 15
click at [434, 132] on input "[STREET_ADDRESS][PERSON_NAME] (GTN: 60K)" at bounding box center [404, 139] width 89 height 15
click at [508, 128] on icon "dollar-circle" at bounding box center [512, 129] width 8 height 8
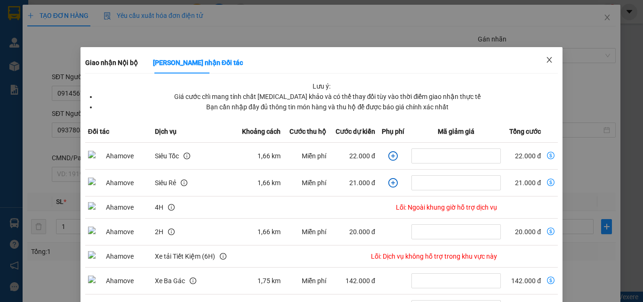
click at [545, 59] on icon "close" at bounding box center [549, 60] width 8 height 8
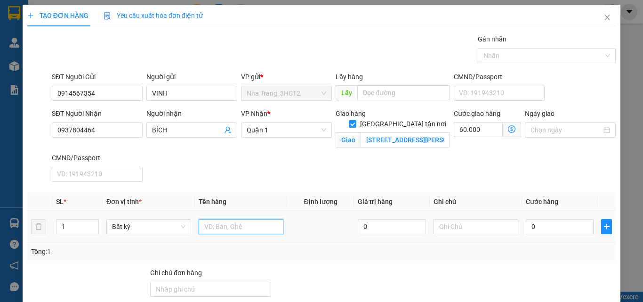
click at [215, 233] on input "text" at bounding box center [241, 226] width 85 height 15
click at [555, 232] on input "0" at bounding box center [560, 226] width 68 height 15
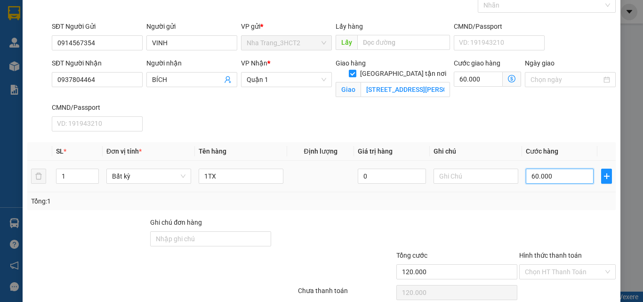
scroll to position [91, 0]
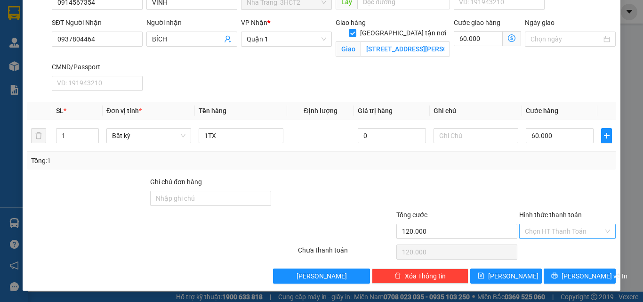
click at [551, 232] on input "Hình thức thanh toán" at bounding box center [564, 231] width 79 height 14
click at [552, 171] on div "Tại văn phòng" at bounding box center [561, 167] width 84 height 10
click at [568, 275] on span "[PERSON_NAME] và In" at bounding box center [594, 276] width 66 height 10
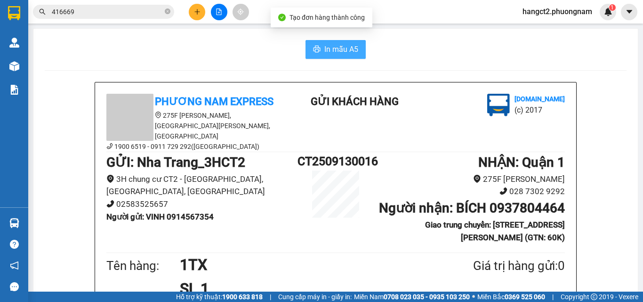
click at [342, 55] on span "In mẫu A5" at bounding box center [341, 49] width 34 height 12
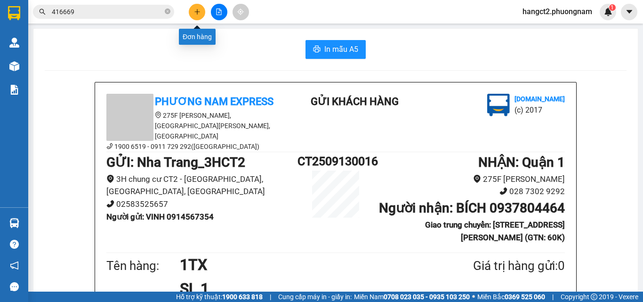
click at [198, 15] on icon "plus" at bounding box center [197, 11] width 7 height 7
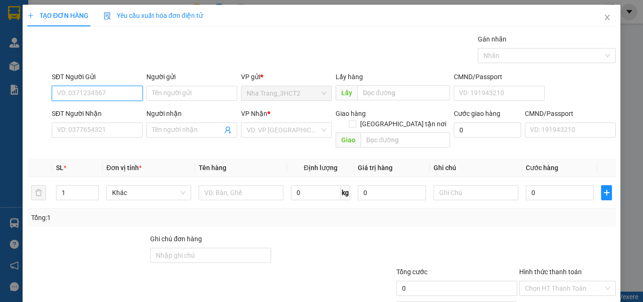
click at [116, 90] on input "SĐT Người Gửi" at bounding box center [97, 93] width 91 height 15
click at [106, 116] on div "0903485611 - CHÚ DŨNG" at bounding box center [96, 112] width 79 height 10
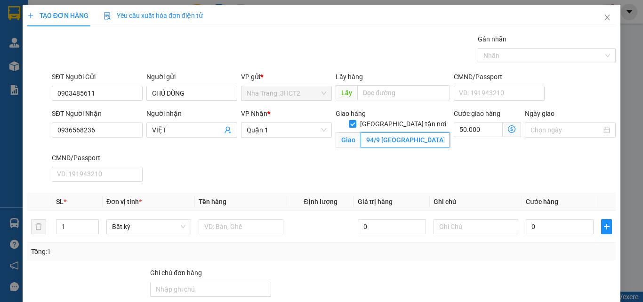
click at [424, 133] on input "94/9 [GEOGRAPHIC_DATA], [GEOGRAPHIC_DATA], [GEOGRAPHIC_DATA] (GTN: 50K)" at bounding box center [404, 139] width 89 height 15
click at [425, 132] on input "94/9 [GEOGRAPHIC_DATA], [GEOGRAPHIC_DATA], [GEOGRAPHIC_DATA] (GTN: 50K)" at bounding box center [404, 139] width 89 height 15
click at [508, 129] on icon "dollar-circle" at bounding box center [512, 129] width 8 height 8
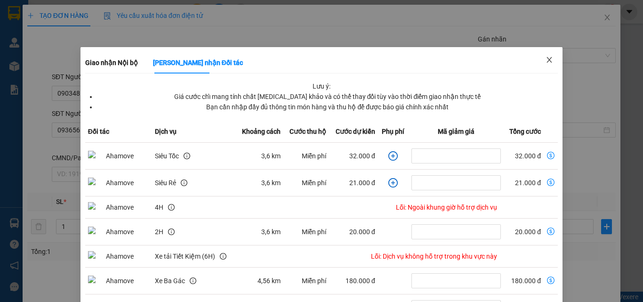
click at [550, 65] on span "Close" at bounding box center [549, 60] width 26 height 26
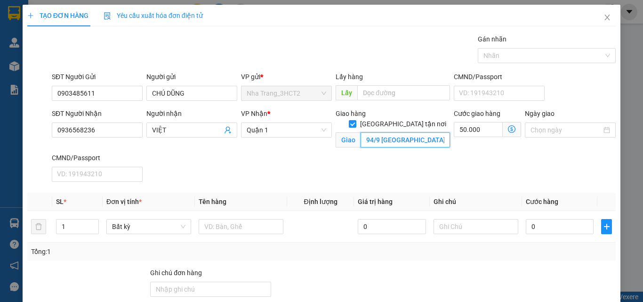
click at [431, 132] on input "94/9 [GEOGRAPHIC_DATA], [GEOGRAPHIC_DATA], [GEOGRAPHIC_DATA] (GTN: 50K)" at bounding box center [404, 139] width 89 height 15
click at [496, 127] on input "50.000" at bounding box center [478, 129] width 49 height 15
click at [423, 132] on input "94/9 [GEOGRAPHIC_DATA], [GEOGRAPHIC_DATA], [GEOGRAPHIC_DATA] (GTN: 50K)" at bounding box center [404, 139] width 89 height 15
click at [428, 132] on input "94/9 [GEOGRAPHIC_DATA], [GEOGRAPHIC_DATA], [GEOGRAPHIC_DATA] (GTN: 50K)" at bounding box center [404, 139] width 89 height 15
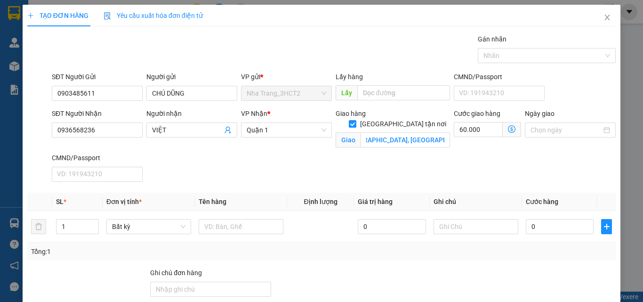
click at [426, 173] on div "SĐT Người Nhận 0936568236 Người nhận VIỆT VP Nhận * Quận 1 [GEOGRAPHIC_DATA] tậ…" at bounding box center [333, 146] width 567 height 77
click at [232, 226] on input "text" at bounding box center [241, 226] width 85 height 15
click at [474, 137] on div "60.000 Giao nhận Nội bộ Giao nhận Đối tác Lưu ý: Giá cước chỉ mang tính chất [M…" at bounding box center [487, 129] width 67 height 15
click at [479, 128] on input "60.000" at bounding box center [478, 129] width 49 height 15
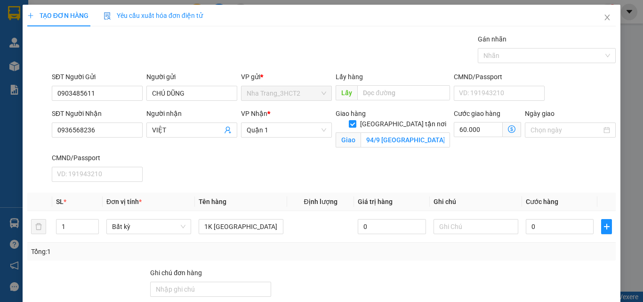
click at [508, 130] on icon "dollar-circle" at bounding box center [512, 129] width 8 height 8
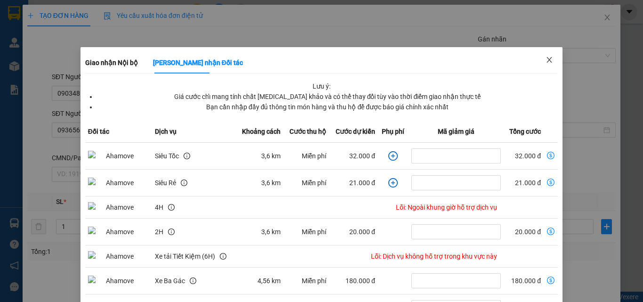
click at [547, 55] on span "Close" at bounding box center [549, 60] width 26 height 26
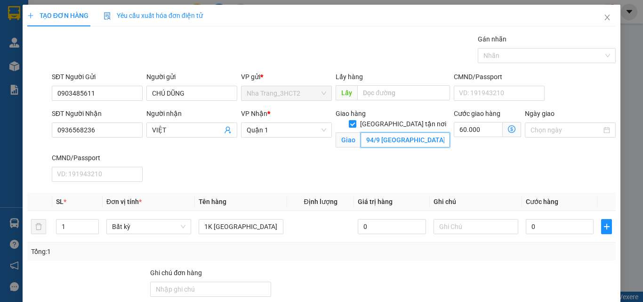
click at [436, 132] on input "94/9 [GEOGRAPHIC_DATA], [GEOGRAPHIC_DATA], [GEOGRAPHIC_DATA] (GTN: 60K)" at bounding box center [404, 139] width 89 height 15
click at [475, 132] on input "60.000" at bounding box center [478, 129] width 49 height 15
click at [430, 132] on input "94/9 [GEOGRAPHIC_DATA], [GEOGRAPHIC_DATA], [GEOGRAPHIC_DATA] (GTN: 60K)" at bounding box center [404, 139] width 89 height 15
click at [430, 133] on input "94/9 [GEOGRAPHIC_DATA], [GEOGRAPHIC_DATA], [GEOGRAPHIC_DATA] (GTN: 60K)" at bounding box center [404, 139] width 89 height 15
click at [491, 123] on input "70.000" at bounding box center [478, 129] width 49 height 15
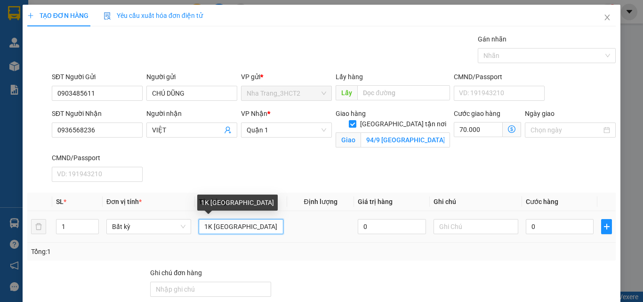
click at [248, 226] on input "1K [GEOGRAPHIC_DATA]" at bounding box center [241, 226] width 85 height 15
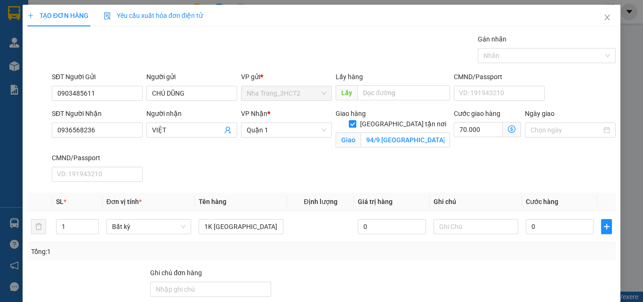
click at [471, 137] on div "70.000 Giao nhận Nội bộ Giao nhận Đối tác Lưu ý: Giá cước chỉ mang tính chất [M…" at bounding box center [487, 129] width 67 height 15
click at [477, 132] on input "70.000" at bounding box center [478, 129] width 49 height 15
click at [547, 223] on input "0" at bounding box center [560, 226] width 68 height 15
click at [531, 224] on input "050.000" at bounding box center [560, 226] width 68 height 15
click at [472, 126] on input "70.000" at bounding box center [478, 129] width 49 height 15
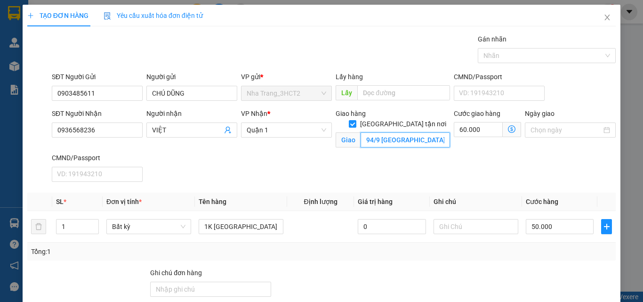
click at [415, 132] on input "94/9 [GEOGRAPHIC_DATA], [GEOGRAPHIC_DATA], [GEOGRAPHIC_DATA] (GTN: 700K)" at bounding box center [404, 139] width 89 height 15
click at [427, 132] on input "94/9 [GEOGRAPHIC_DATA], [GEOGRAPHIC_DATA], [GEOGRAPHIC_DATA] (GTN: 700K)" at bounding box center [404, 139] width 89 height 15
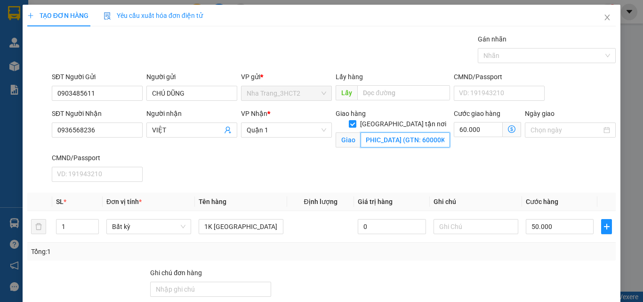
click at [420, 134] on input "94/9 [GEOGRAPHIC_DATA], [GEOGRAPHIC_DATA] (GTN: 60000K)" at bounding box center [404, 139] width 89 height 15
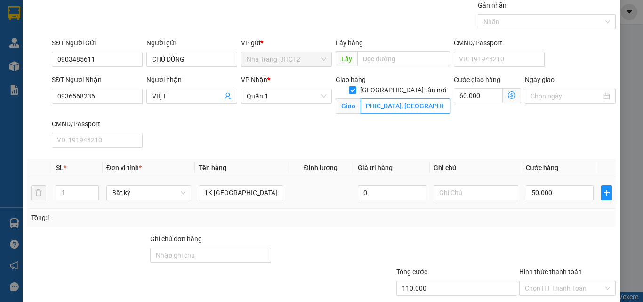
scroll to position [91, 0]
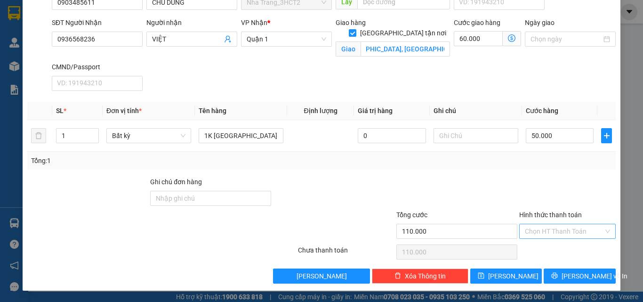
click at [555, 232] on input "Hình thức thanh toán" at bounding box center [564, 231] width 79 height 14
click at [529, 164] on div "Tại văn phòng" at bounding box center [561, 167] width 84 height 10
click at [588, 281] on button "[PERSON_NAME] và In" at bounding box center [579, 275] width 72 height 15
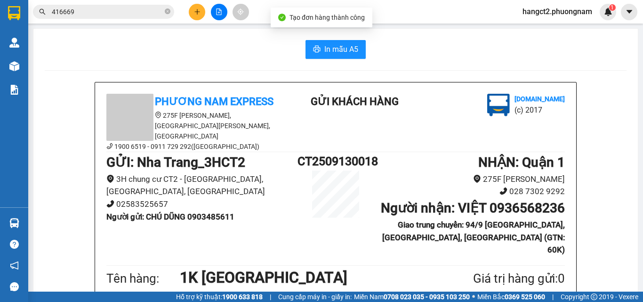
click at [344, 50] on span "In mẫu A5" at bounding box center [341, 49] width 34 height 12
click at [187, 15] on div at bounding box center [219, 12] width 71 height 16
click at [195, 15] on icon "plus" at bounding box center [197, 11] width 7 height 7
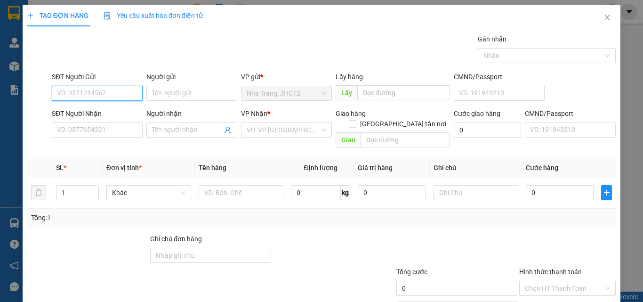
click at [124, 96] on input "SĐT Người Gửi" at bounding box center [97, 93] width 91 height 15
click at [363, 184] on div "Transit Pickup Surcharge Ids Transit Deliver Surcharge Ids Transit Deliver Surc…" at bounding box center [321, 187] width 588 height 306
click at [86, 105] on div "0935987879 - THY BA" at bounding box center [96, 111] width 90 height 15
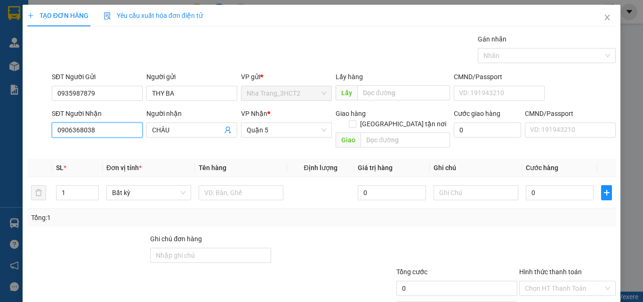
drag, startPoint x: 122, startPoint y: 132, endPoint x: 16, endPoint y: 175, distance: 114.5
click at [16, 175] on div "TẠO ĐƠN HÀNG Yêu cầu xuất hóa đơn điện tử Transit Pickup Surcharge Ids Transit …" at bounding box center [321, 151] width 643 height 302
click at [110, 148] on div "0938017998 - THẢO" at bounding box center [96, 149] width 79 height 10
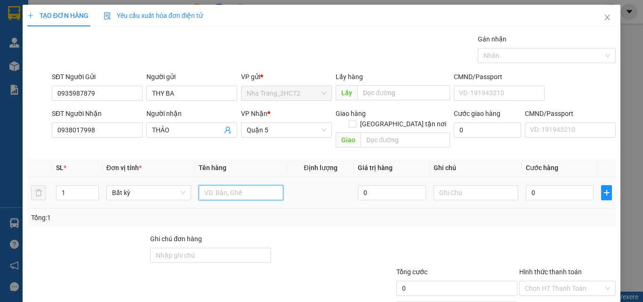
click at [230, 185] on input "text" at bounding box center [241, 192] width 85 height 15
click at [569, 185] on input "0" at bounding box center [560, 192] width 68 height 15
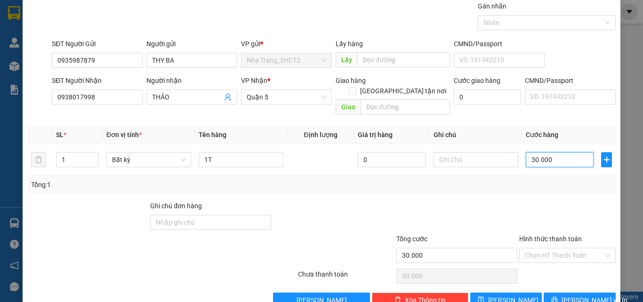
scroll to position [47, 0]
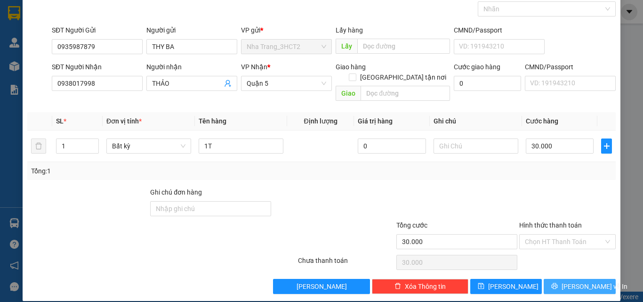
click at [558, 282] on icon "printer" at bounding box center [554, 285] width 7 height 7
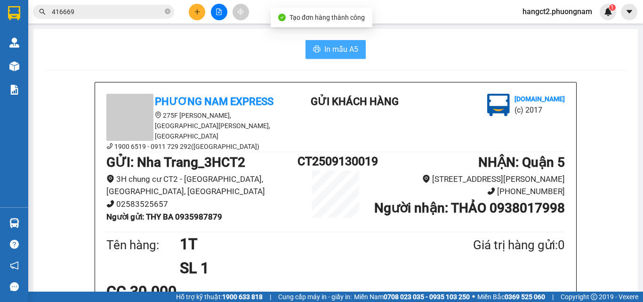
click at [327, 50] on span "In mẫu A5" at bounding box center [341, 49] width 34 height 12
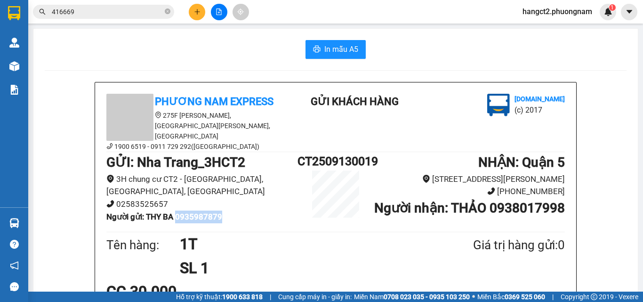
drag, startPoint x: 176, startPoint y: 204, endPoint x: 237, endPoint y: 203, distance: 61.2
click at [237, 210] on li "Người gửi : THY BA 0935987879" at bounding box center [201, 216] width 191 height 13
copy b "0935987879"
click at [197, 17] on button at bounding box center [197, 12] width 16 height 16
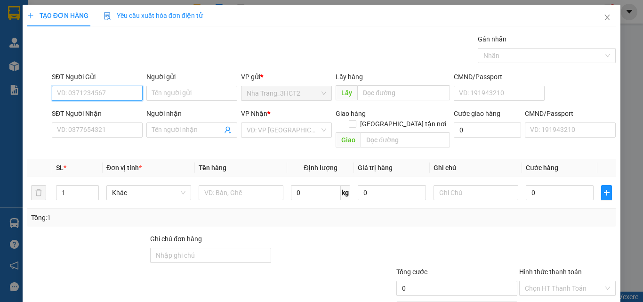
click at [108, 97] on input "SĐT Người Gửi" at bounding box center [97, 93] width 91 height 15
paste input "0935987879"
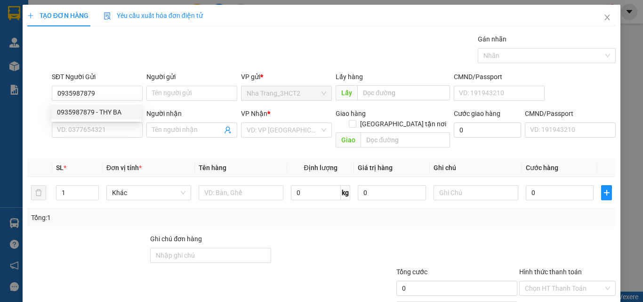
click at [116, 120] on div "0935987879 0935987879 - THY BA" at bounding box center [96, 112] width 90 height 19
click at [117, 114] on div "SĐT Người Nhận" at bounding box center [97, 113] width 91 height 10
click at [117, 122] on input "SĐT Người Nhận" at bounding box center [97, 129] width 91 height 15
click at [116, 131] on input "SĐT Người Nhận" at bounding box center [97, 129] width 91 height 15
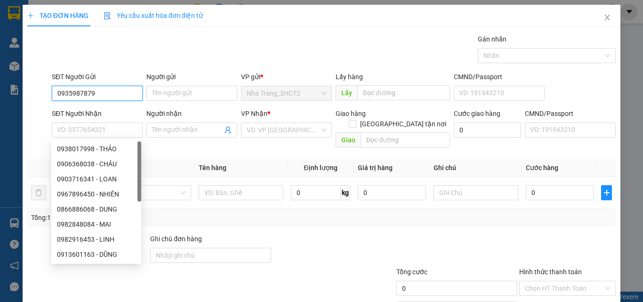
click at [99, 99] on input "0935987879" at bounding box center [97, 93] width 91 height 15
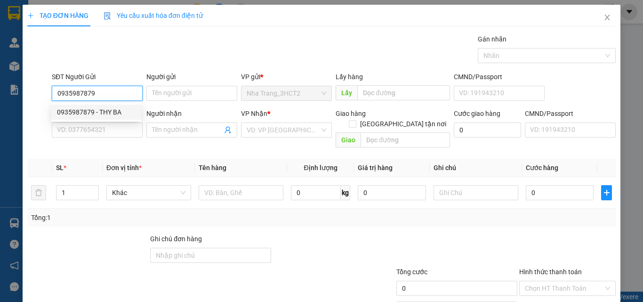
click at [110, 112] on div "0935987879 - THY BA" at bounding box center [96, 112] width 79 height 10
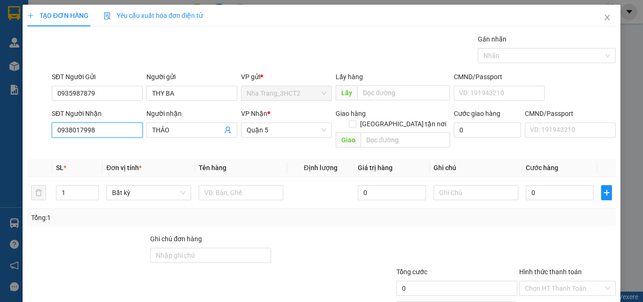
drag, startPoint x: 102, startPoint y: 129, endPoint x: 37, endPoint y: 156, distance: 69.8
click at [37, 156] on div "Transit Pickup Surcharge Ids Transit Deliver Surcharge Ids Transit Deliver Surc…" at bounding box center [321, 187] width 588 height 306
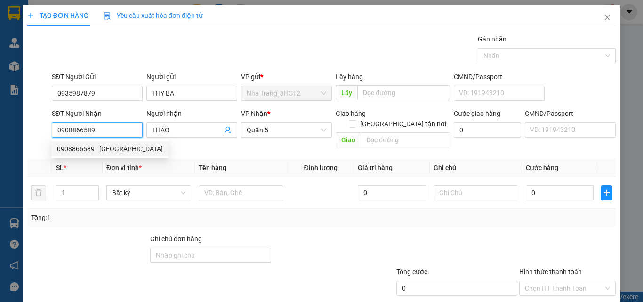
click at [83, 156] on div "0908866589 - [GEOGRAPHIC_DATA]" at bounding box center [109, 148] width 117 height 15
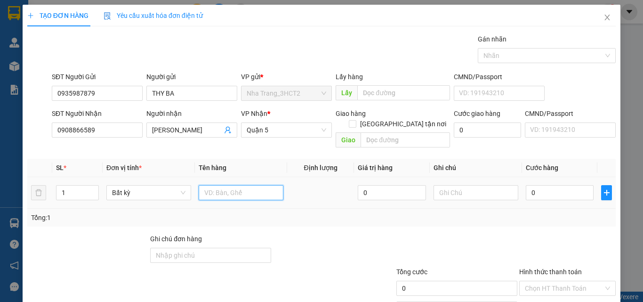
click at [230, 185] on input "text" at bounding box center [241, 192] width 85 height 15
click at [533, 185] on input "0" at bounding box center [560, 192] width 68 height 15
click at [252, 185] on input "1T" at bounding box center [241, 192] width 85 height 15
click at [549, 185] on input "0" at bounding box center [560, 192] width 68 height 15
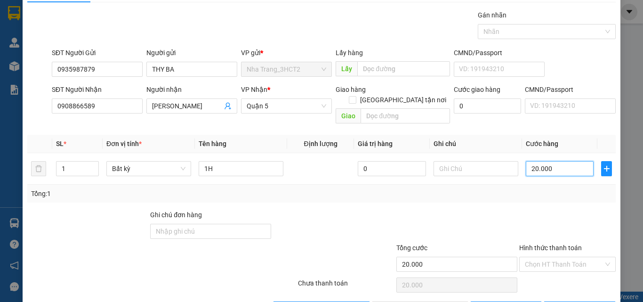
scroll to position [47, 0]
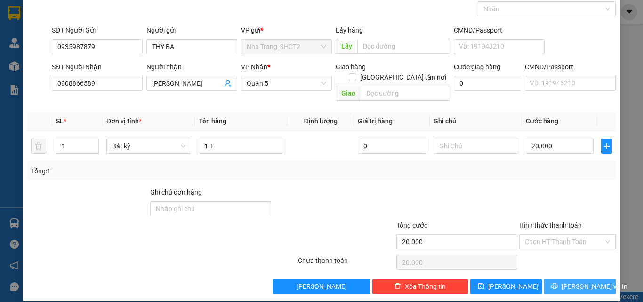
click at [572, 281] on span "[PERSON_NAME] và In" at bounding box center [594, 286] width 66 height 10
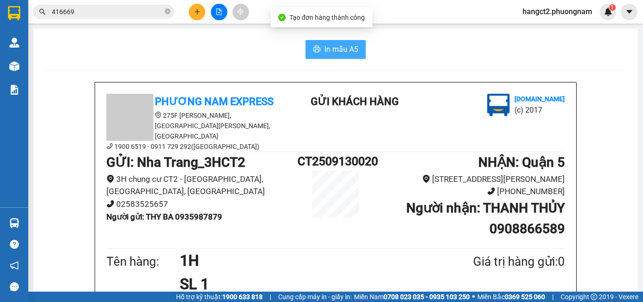
click at [343, 50] on span "In mẫu A5" at bounding box center [341, 49] width 34 height 12
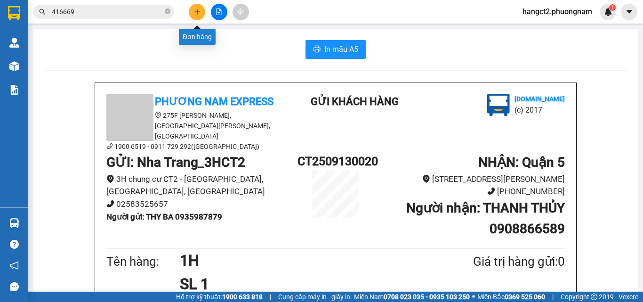
click at [197, 9] on icon "plus" at bounding box center [197, 11] width 7 height 7
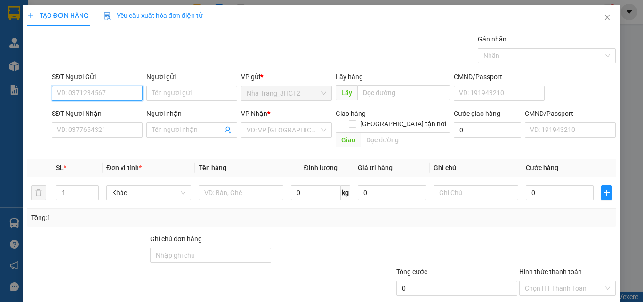
click at [110, 99] on input "SĐT Người Gửi" at bounding box center [97, 93] width 91 height 15
paste input "0935987879"
click at [119, 113] on div "0935987879 - THY BA" at bounding box center [96, 112] width 79 height 10
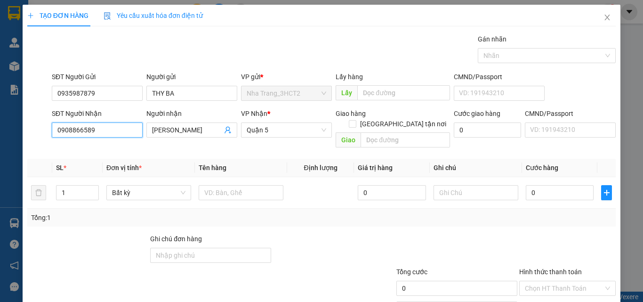
drag, startPoint x: 117, startPoint y: 123, endPoint x: 26, endPoint y: 157, distance: 96.7
click at [26, 157] on div "TẠO ĐƠN HÀNG Yêu cầu xuất hóa đơn điện tử Transit Pickup Surcharge Ids Transit …" at bounding box center [322, 176] width 598 height 343
click at [85, 148] on div "0931498638 - A CHƯƠNG" at bounding box center [96, 149] width 79 height 10
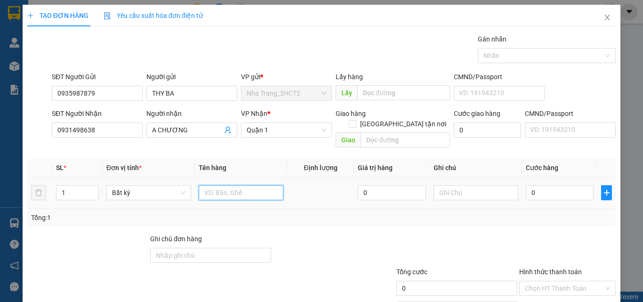
click at [263, 185] on input "text" at bounding box center [241, 192] width 85 height 15
click at [303, 124] on span "Quận 1" at bounding box center [287, 130] width 80 height 14
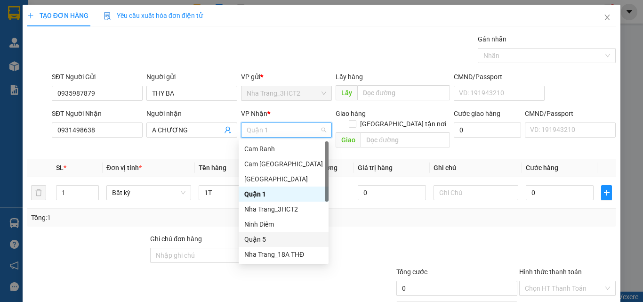
click at [281, 237] on div "Quận 5" at bounding box center [283, 239] width 79 height 10
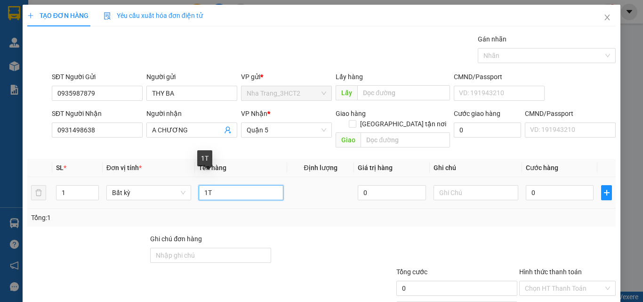
click at [227, 185] on input "1T" at bounding box center [241, 192] width 85 height 15
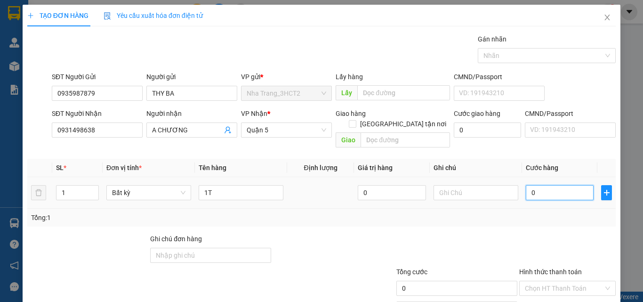
click at [540, 186] on input "0" at bounding box center [560, 192] width 68 height 15
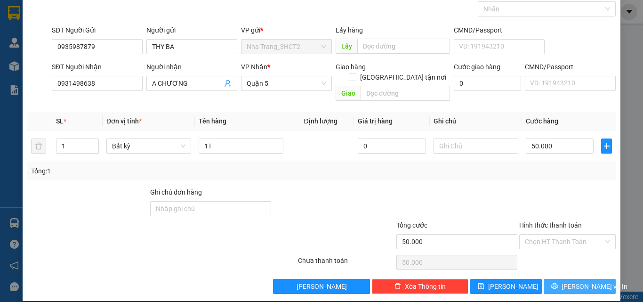
click at [581, 281] on span "[PERSON_NAME] và In" at bounding box center [594, 286] width 66 height 10
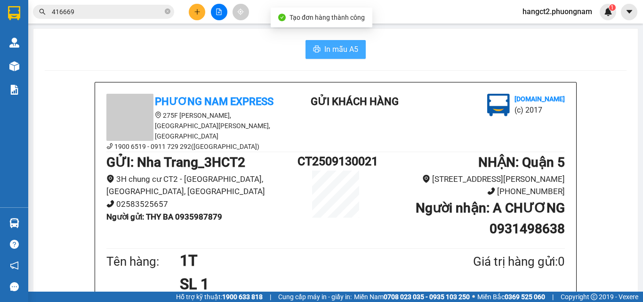
click at [341, 51] on span "In mẫu A5" at bounding box center [341, 49] width 34 height 12
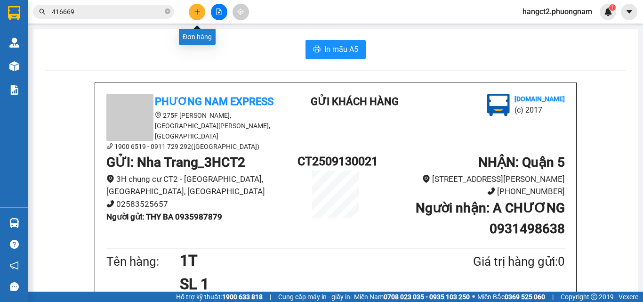
click at [198, 18] on button at bounding box center [197, 12] width 16 height 16
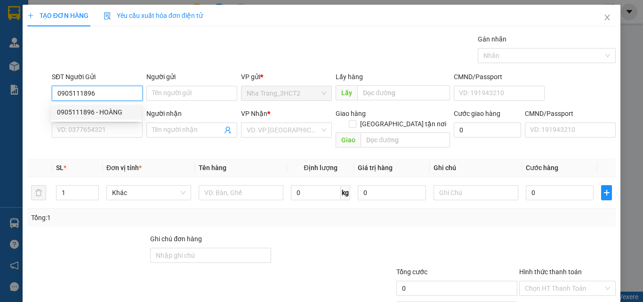
click at [130, 112] on div "0905111896 - HOÀNG" at bounding box center [96, 112] width 79 height 10
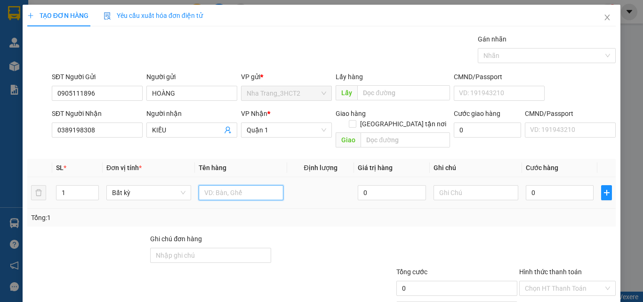
click at [222, 185] on input "text" at bounding box center [241, 192] width 85 height 15
click at [549, 185] on input "0" at bounding box center [560, 192] width 68 height 15
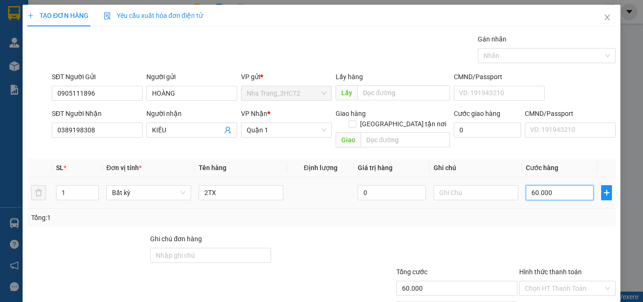
scroll to position [47, 0]
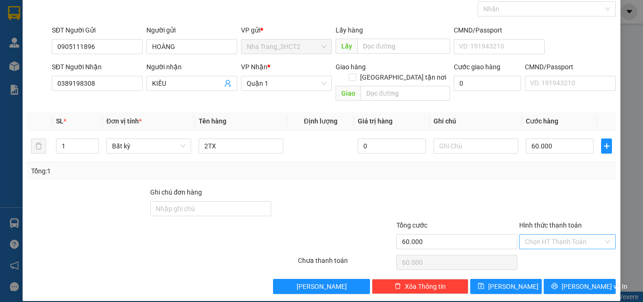
click at [550, 235] on input "Hình thức thanh toán" at bounding box center [564, 241] width 79 height 14
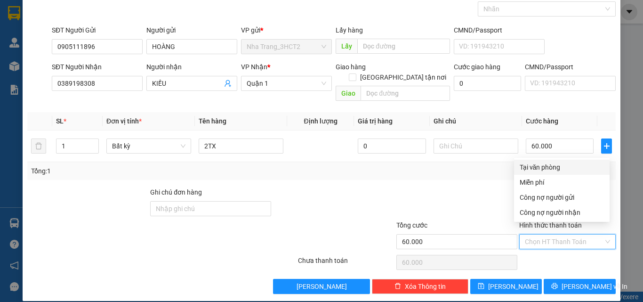
click at [534, 164] on div "Tại văn phòng" at bounding box center [561, 167] width 84 height 10
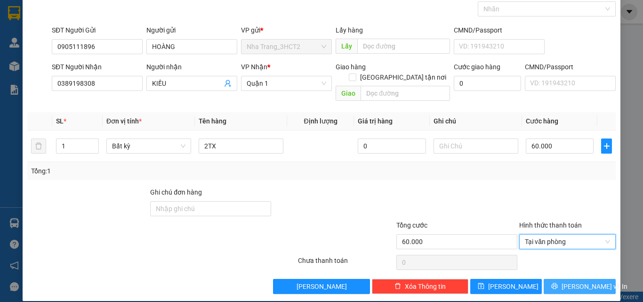
click at [572, 281] on span "[PERSON_NAME] và In" at bounding box center [594, 286] width 66 height 10
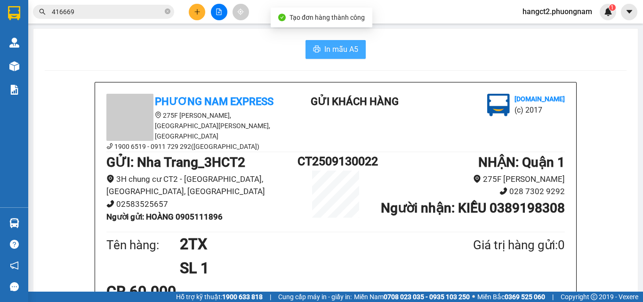
click at [352, 58] on button "In mẫu A5" at bounding box center [335, 49] width 60 height 19
